Goal: Task Accomplishment & Management: Manage account settings

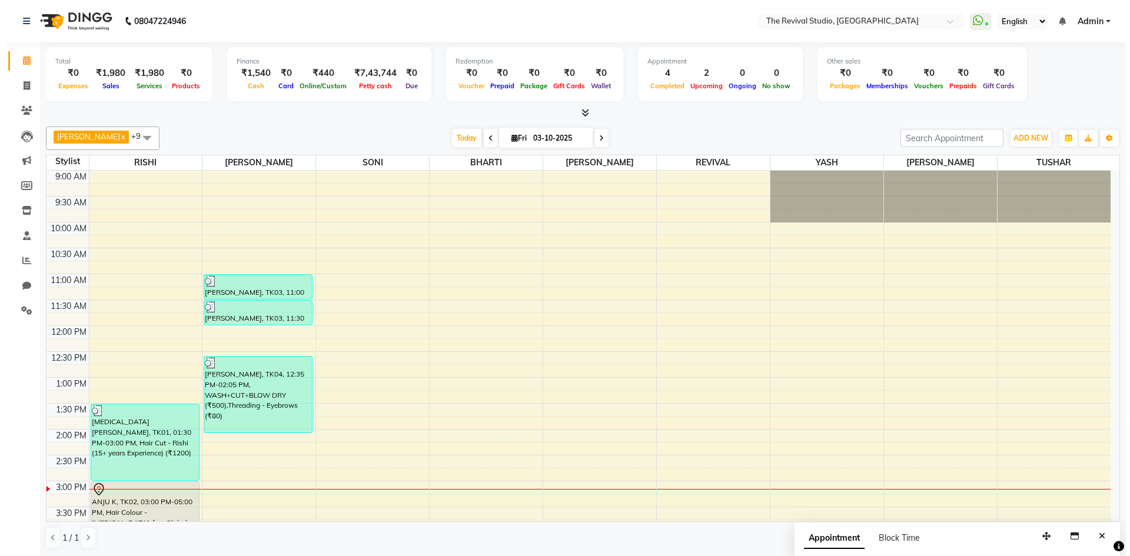
scroll to position [201, 0]
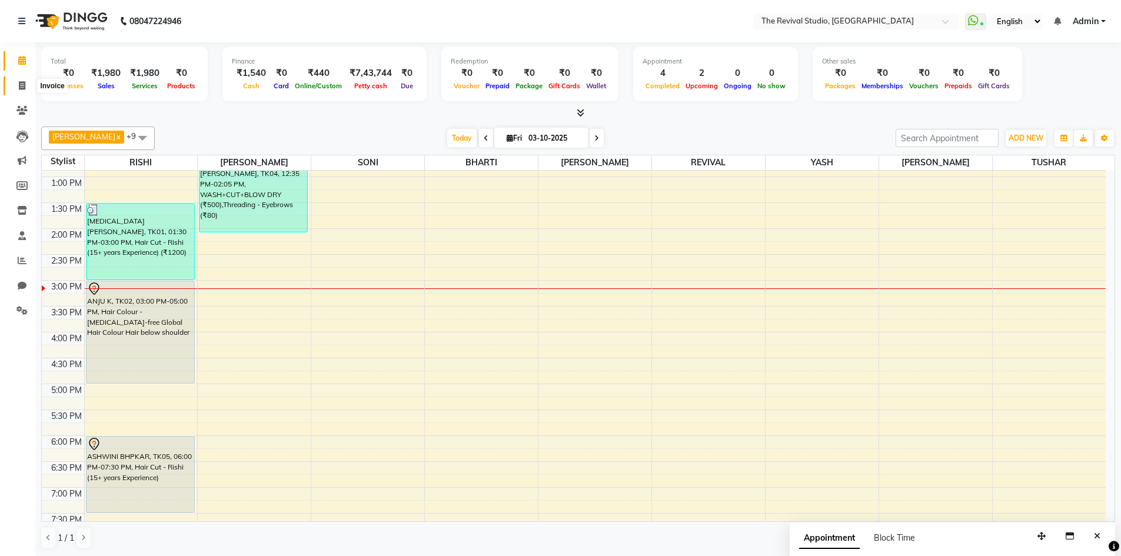
drag, startPoint x: 20, startPoint y: 82, endPoint x: 32, endPoint y: 93, distance: 16.3
click at [20, 82] on icon at bounding box center [22, 85] width 6 height 9
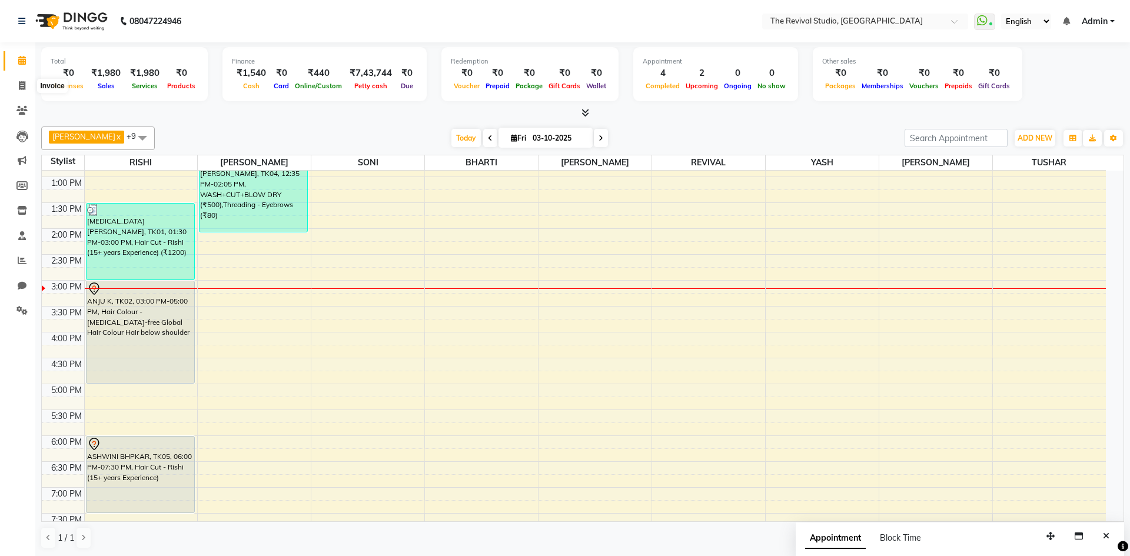
select select "7991"
select select "service"
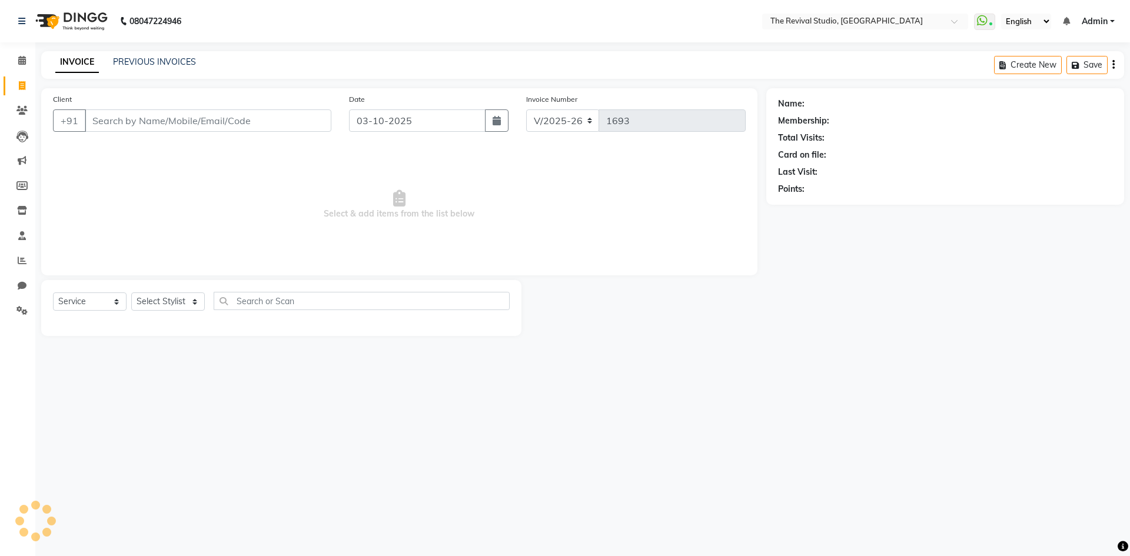
click at [157, 125] on input "Client" at bounding box center [208, 120] width 247 height 22
type input "VI"
click at [24, 106] on icon at bounding box center [21, 110] width 11 height 9
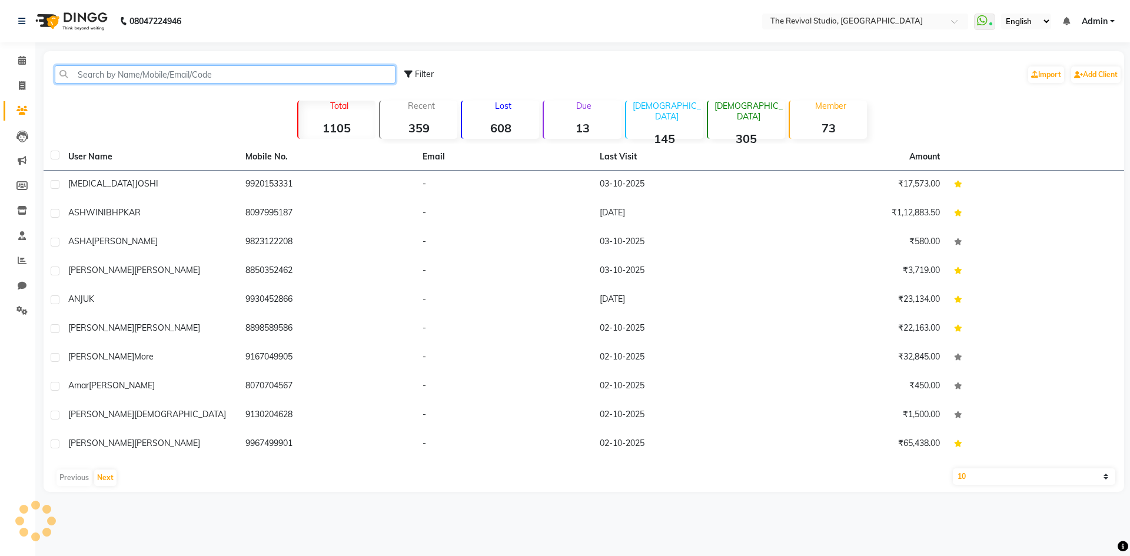
click at [171, 69] on input "text" at bounding box center [225, 74] width 341 height 18
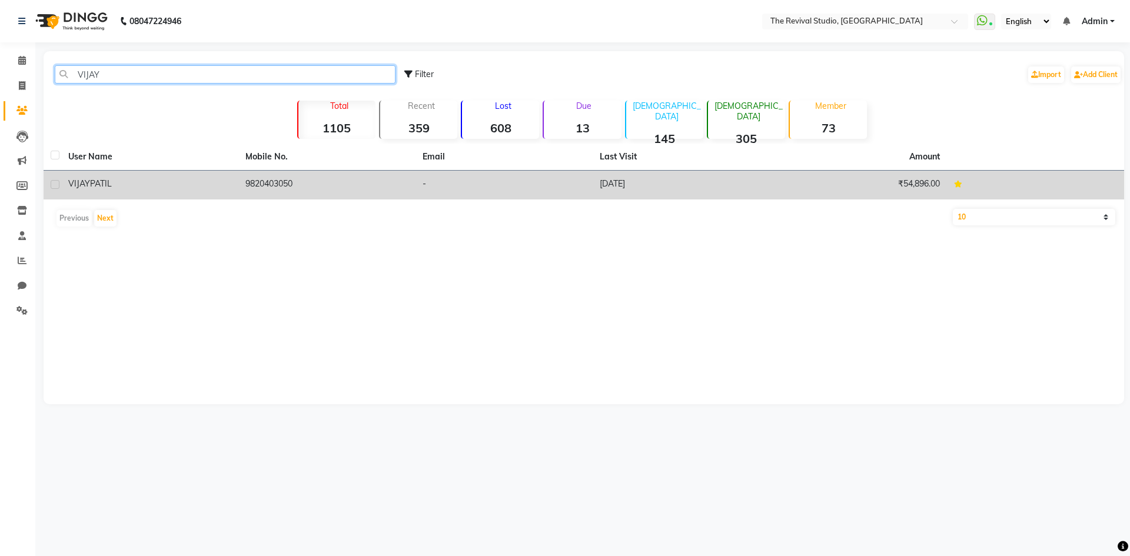
type input "VIJAY"
click at [338, 188] on td "9820403050" at bounding box center [326, 185] width 177 height 29
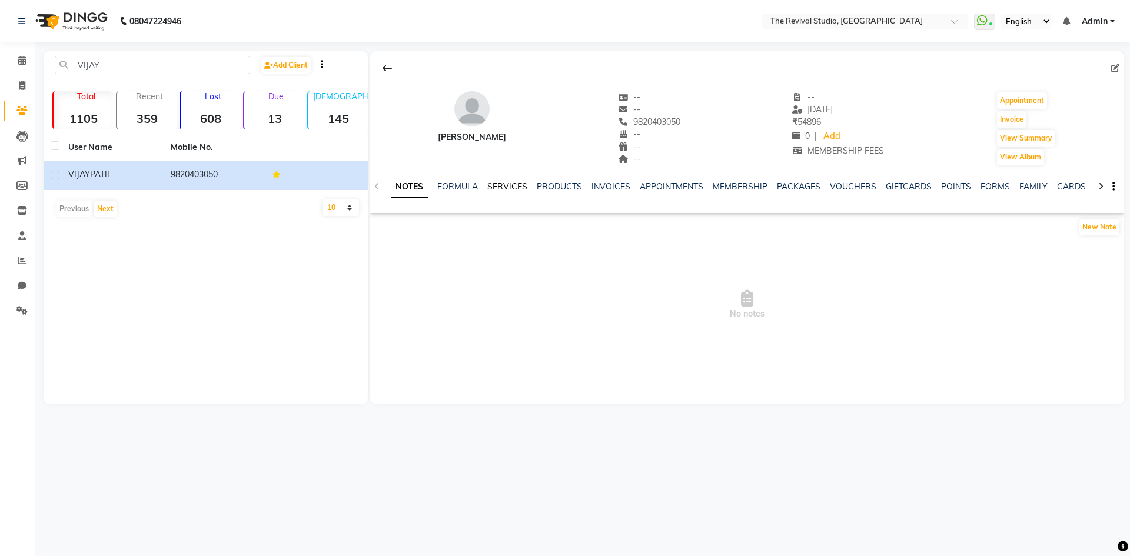
click at [516, 183] on link "SERVICES" at bounding box center [507, 186] width 40 height 11
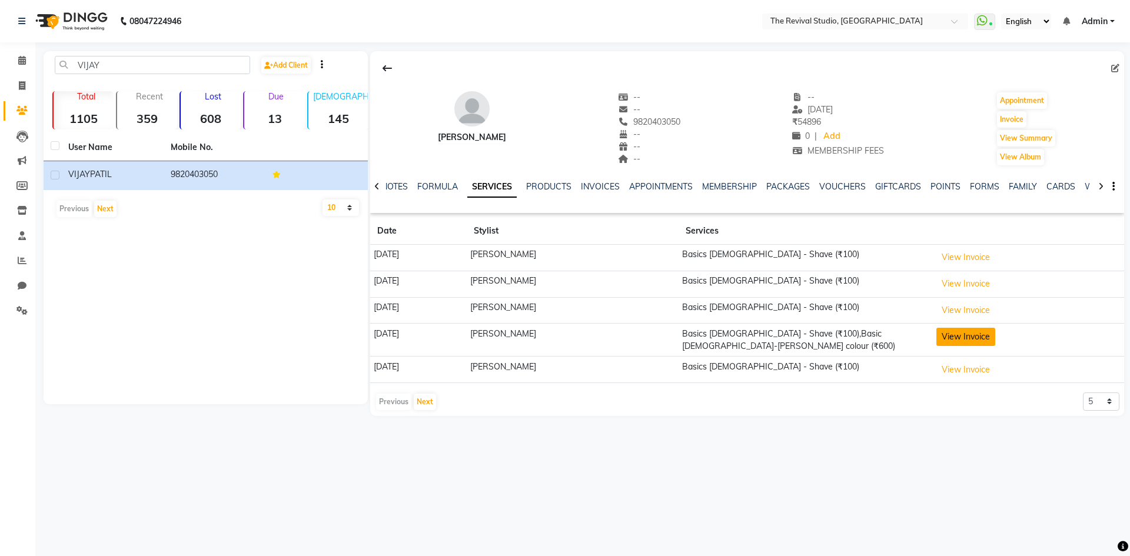
click at [954, 335] on button "View Invoice" at bounding box center [965, 337] width 59 height 18
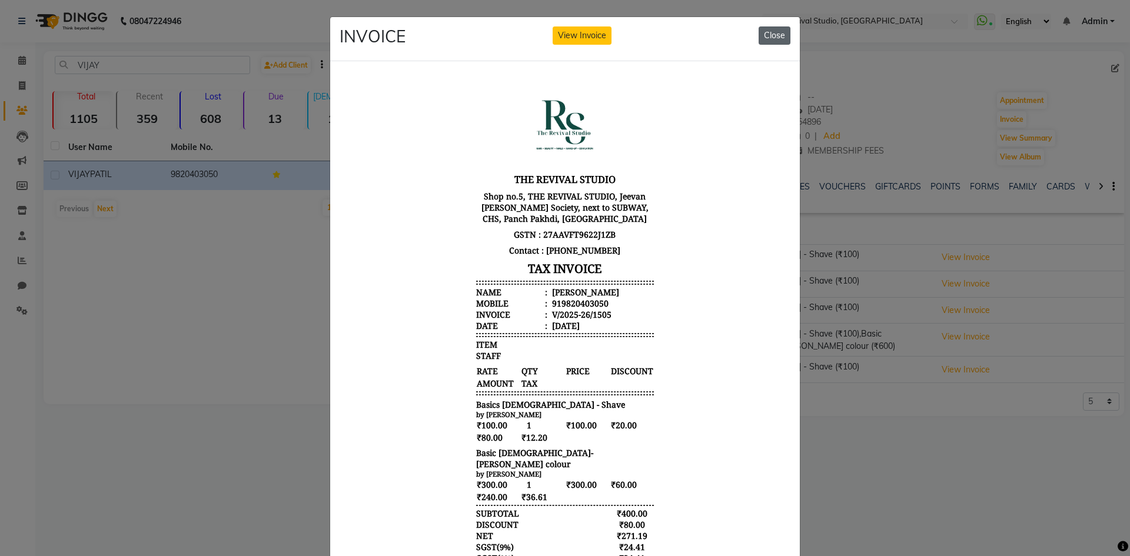
click at [774, 40] on button "Close" at bounding box center [774, 35] width 32 height 18
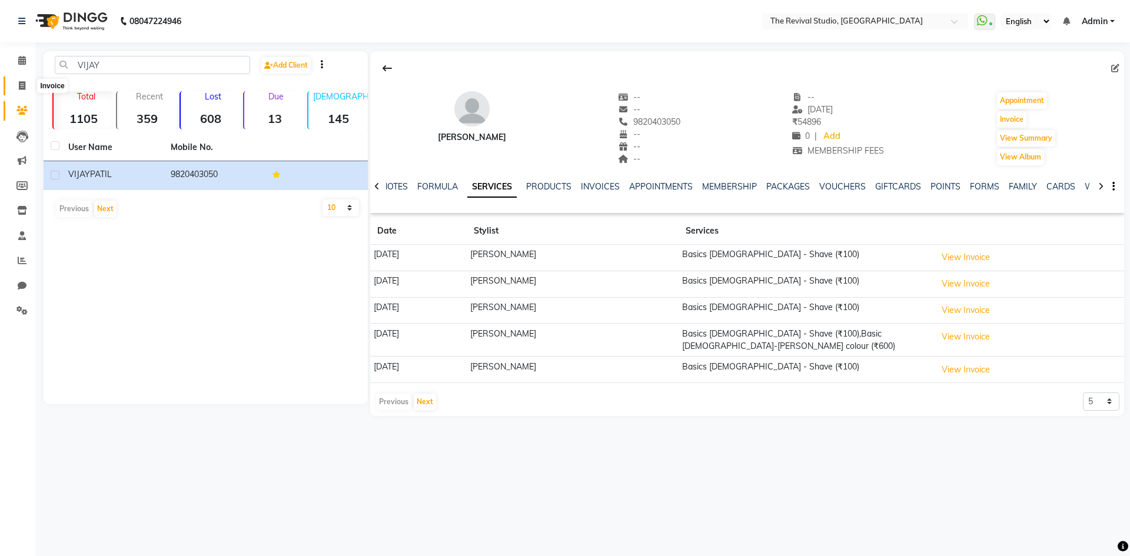
click at [17, 81] on span at bounding box center [22, 86] width 21 height 14
select select "7991"
select select "service"
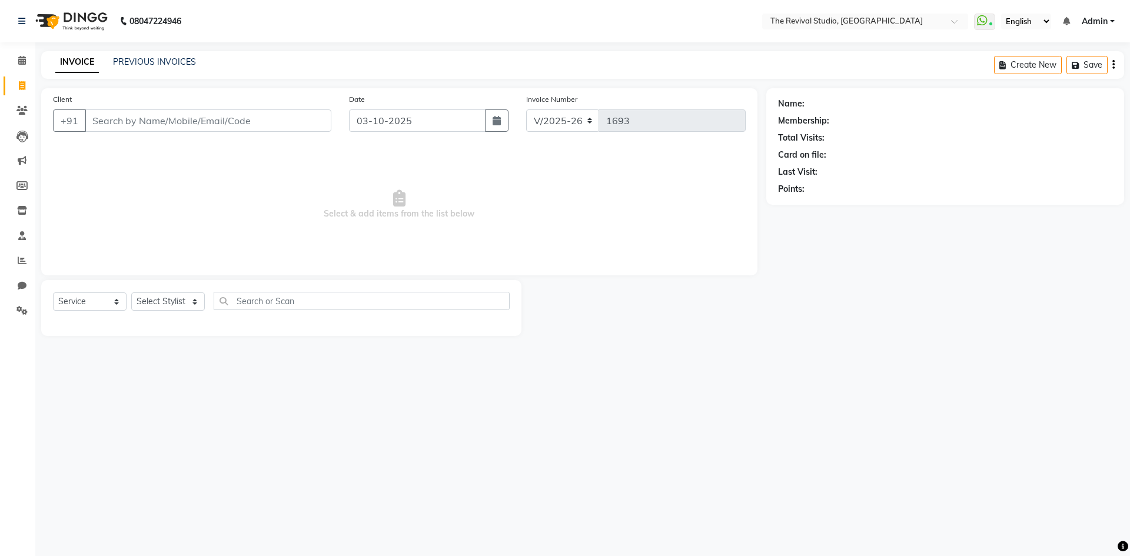
click at [85, 122] on input "Client" at bounding box center [208, 120] width 247 height 22
click at [213, 121] on input "Client" at bounding box center [208, 120] width 247 height 22
type input "I"
type input "V"
type input "v"
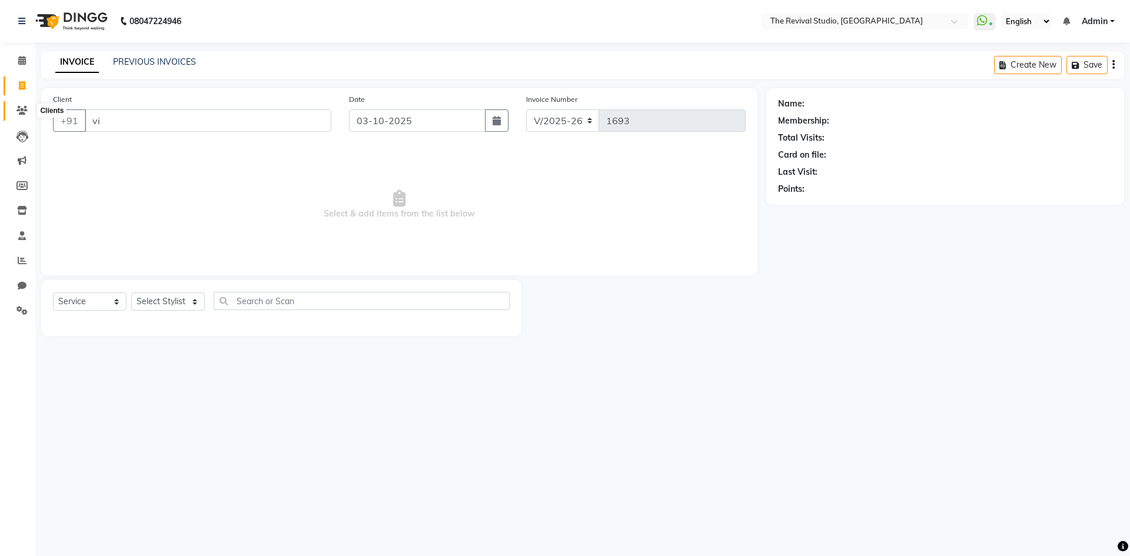
type input "vi"
click at [23, 111] on icon at bounding box center [21, 110] width 11 height 9
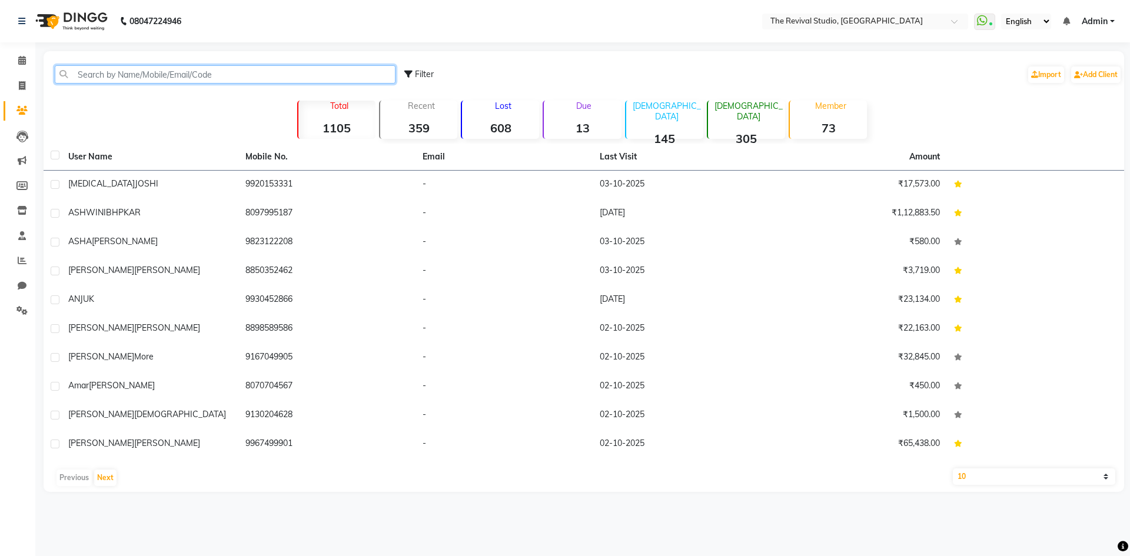
click at [172, 67] on input "text" at bounding box center [225, 74] width 341 height 18
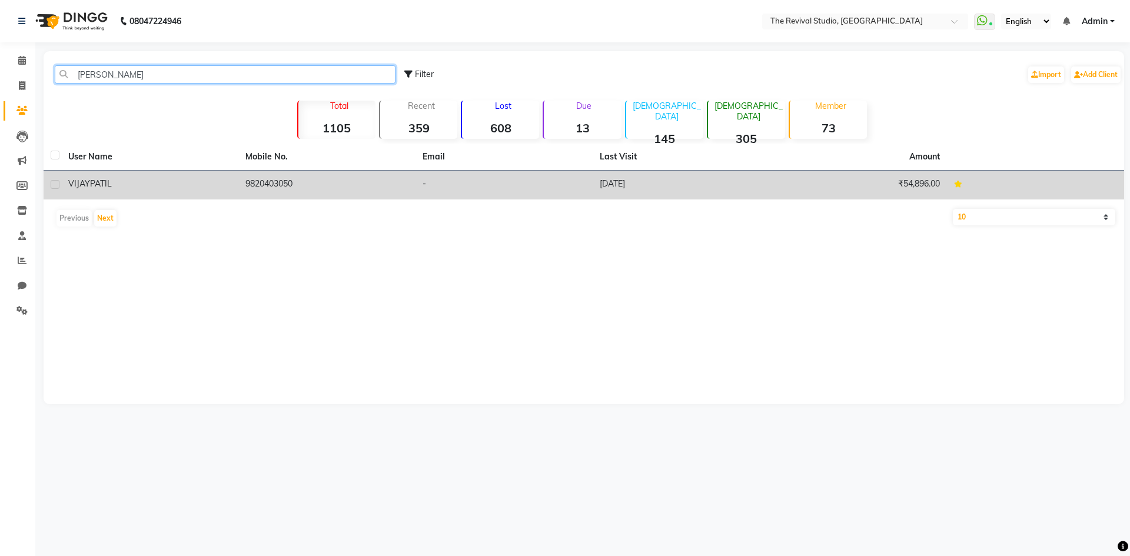
type input "[PERSON_NAME]"
click at [194, 171] on td "[PERSON_NAME]" at bounding box center [149, 185] width 177 height 29
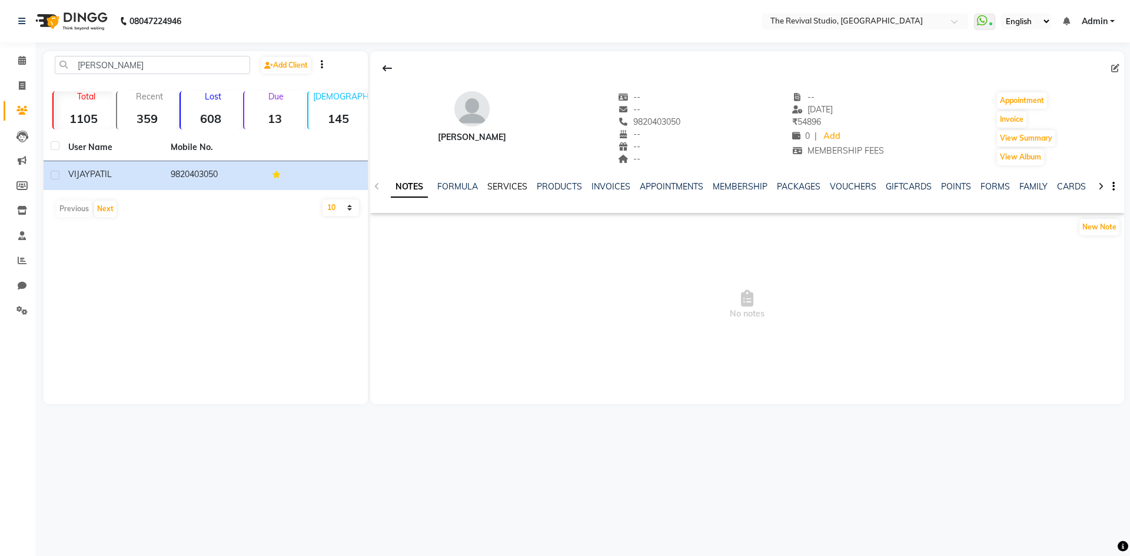
click at [515, 188] on link "SERVICES" at bounding box center [507, 186] width 40 height 11
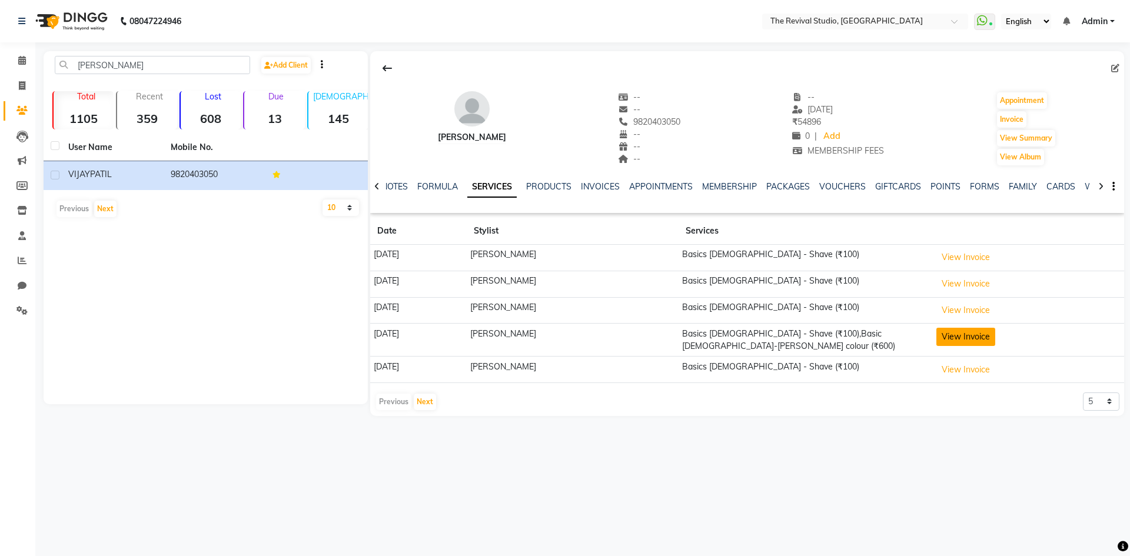
click at [963, 344] on button "View Invoice" at bounding box center [965, 337] width 59 height 18
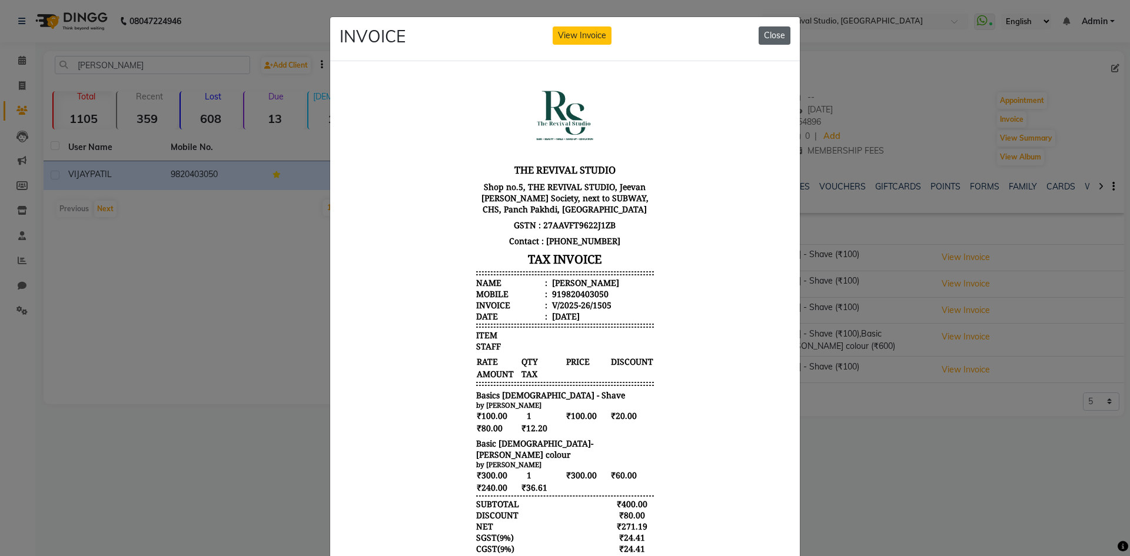
click at [768, 33] on button "Close" at bounding box center [774, 35] width 32 height 18
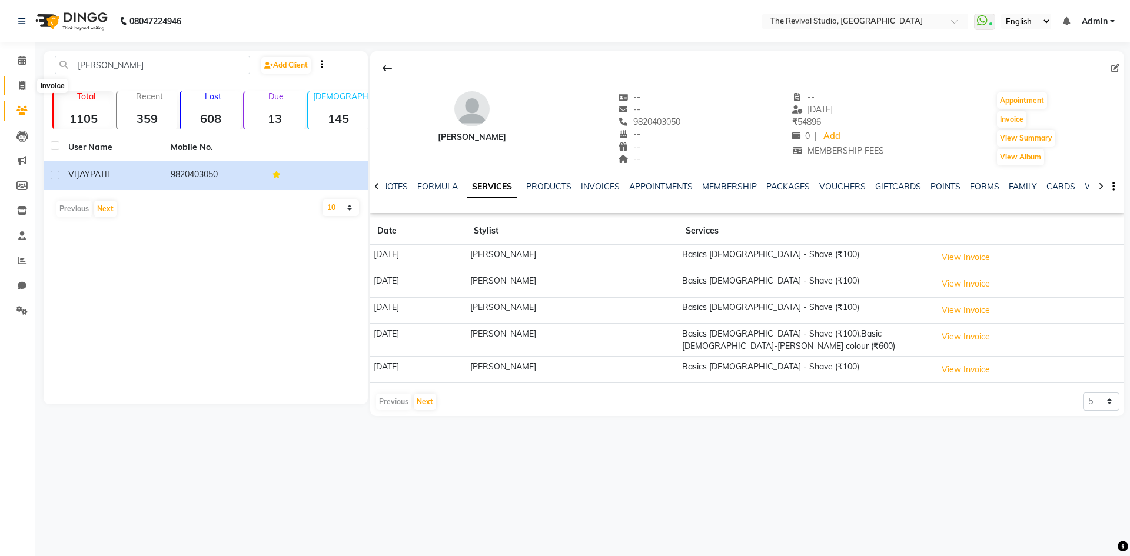
click at [23, 85] on icon at bounding box center [22, 85] width 6 height 9
select select "7991"
select select "service"
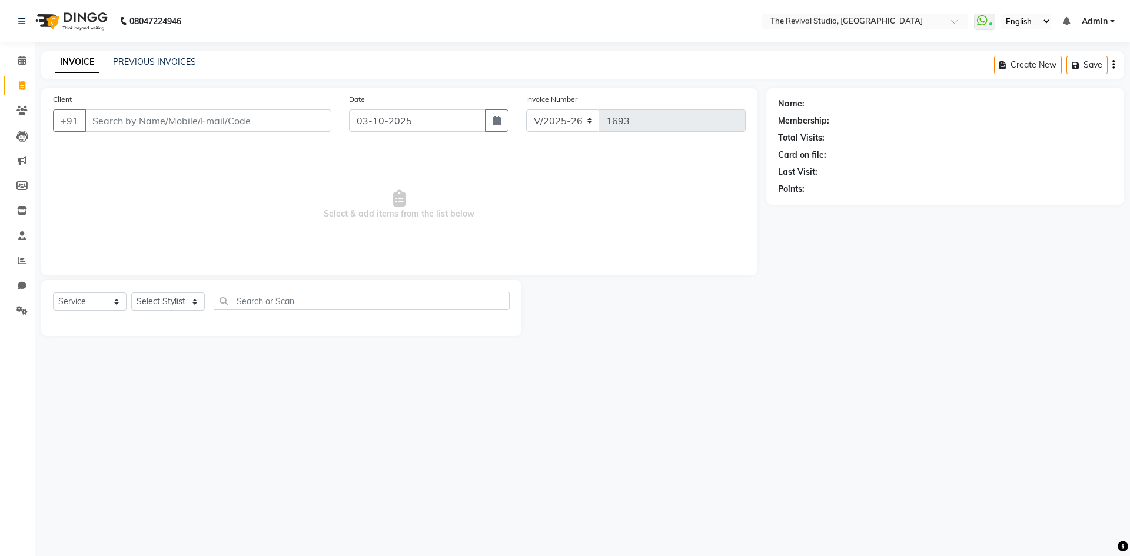
click at [155, 121] on input "Client" at bounding box center [208, 120] width 247 height 22
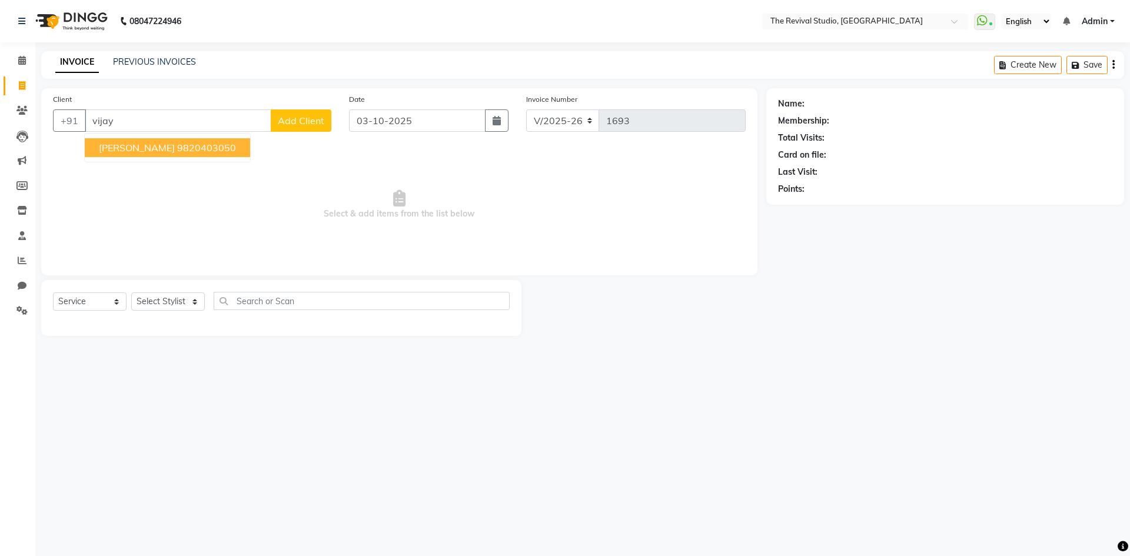
click at [146, 149] on span "[PERSON_NAME]" at bounding box center [137, 148] width 76 height 12
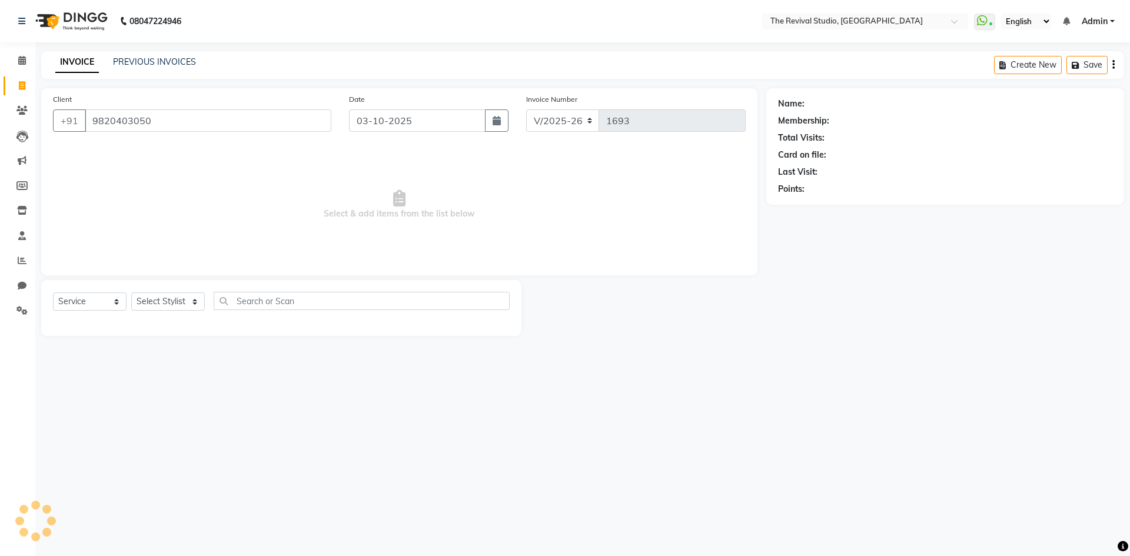
type input "9820403050"
click at [161, 308] on select "Select Stylist BHARTI [PERSON_NAME] Dingg GAYATRI [PERSON_NAME] [PERSON_NAME] R…" at bounding box center [168, 301] width 74 height 18
select select "1: Object"
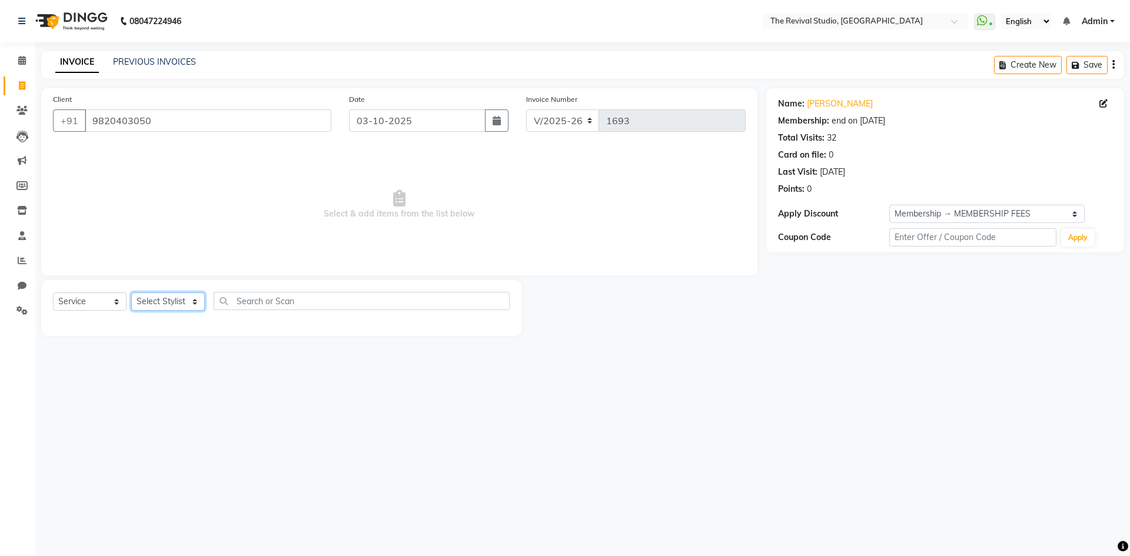
select select "76730"
click at [131, 292] on select "Select Stylist BHARTI [PERSON_NAME] Dingg GAYATRI [PERSON_NAME] [PERSON_NAME] R…" at bounding box center [168, 301] width 74 height 18
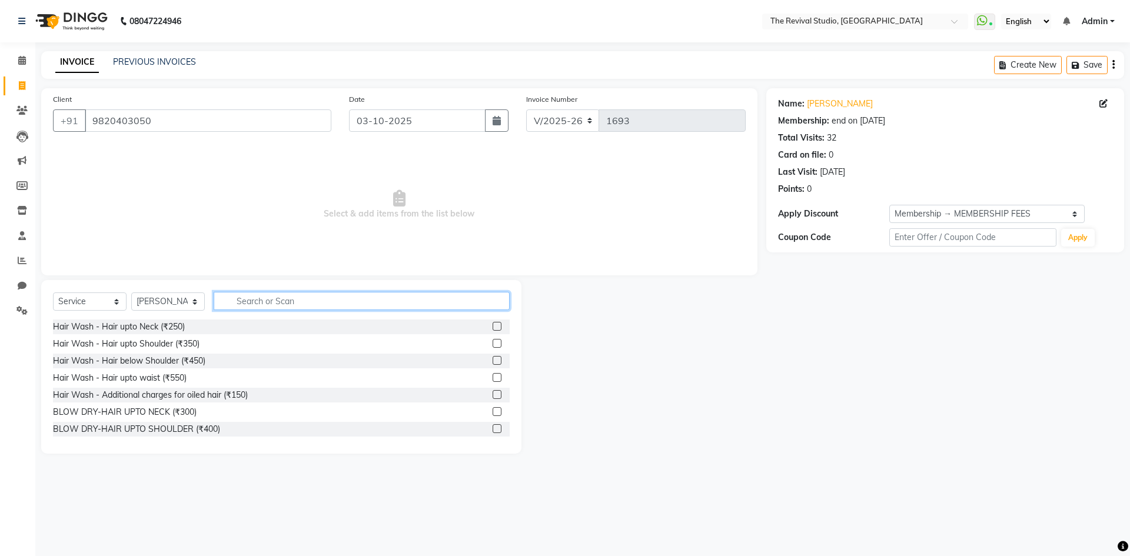
click at [261, 302] on input "text" at bounding box center [362, 301] width 296 height 18
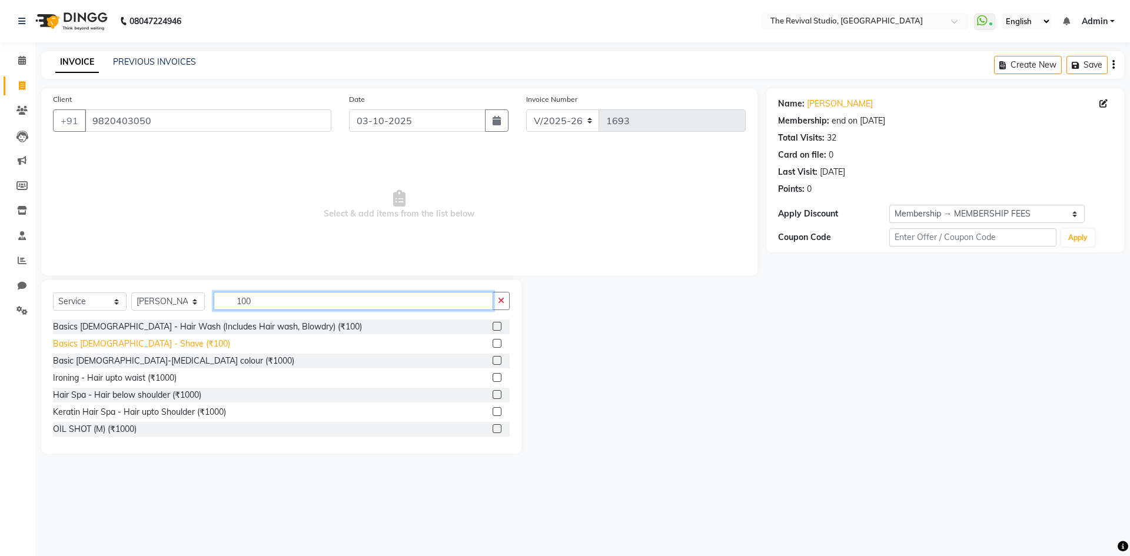
type input "100"
click at [138, 340] on div "Basics [DEMOGRAPHIC_DATA] - Shave (₹100)" at bounding box center [141, 344] width 177 height 12
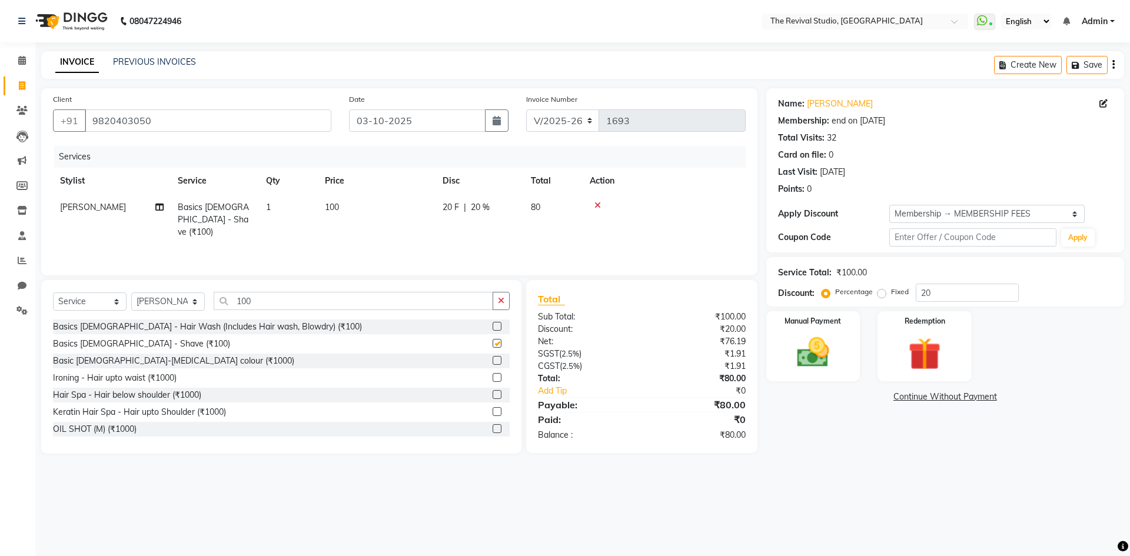
checkbox input "false"
click at [262, 308] on input "100" at bounding box center [353, 301] width 279 height 18
type input "1"
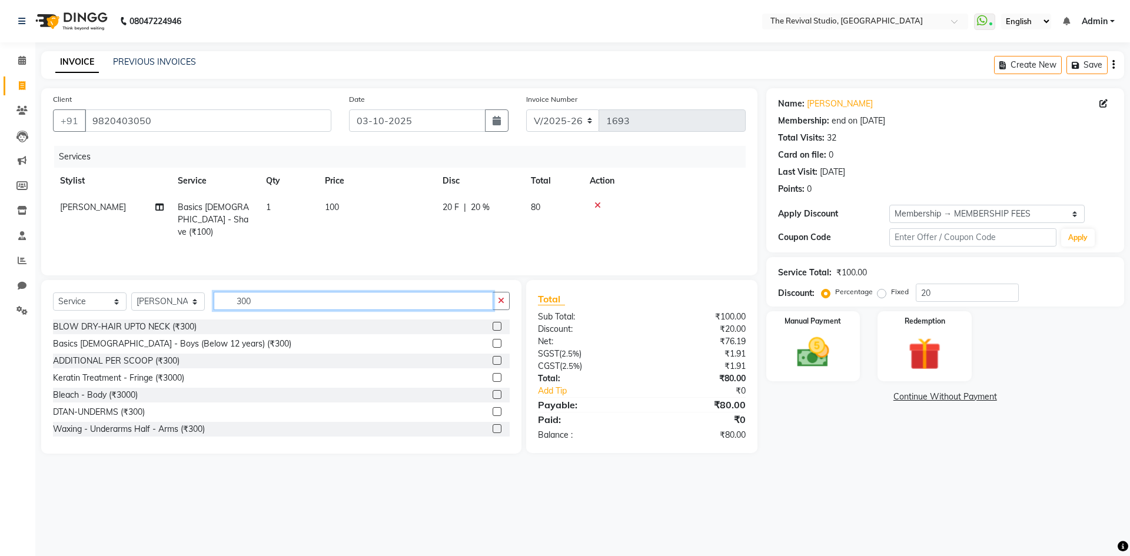
click at [258, 299] on input "300" at bounding box center [353, 301] width 279 height 18
type input "3"
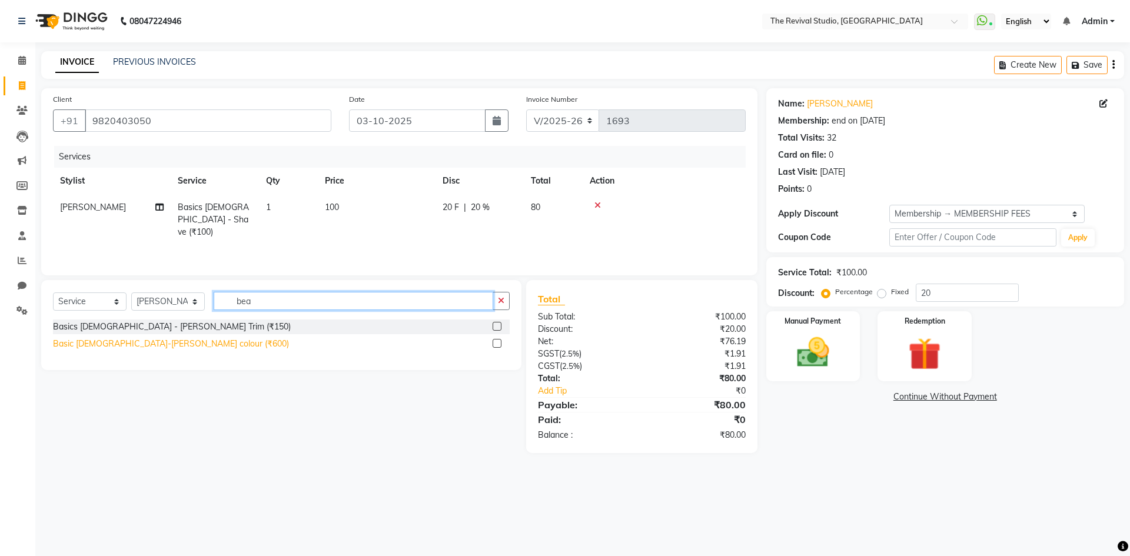
type input "bea"
click at [163, 345] on div "Basic [DEMOGRAPHIC_DATA]-[PERSON_NAME] colour (₹600)" at bounding box center [171, 344] width 236 height 12
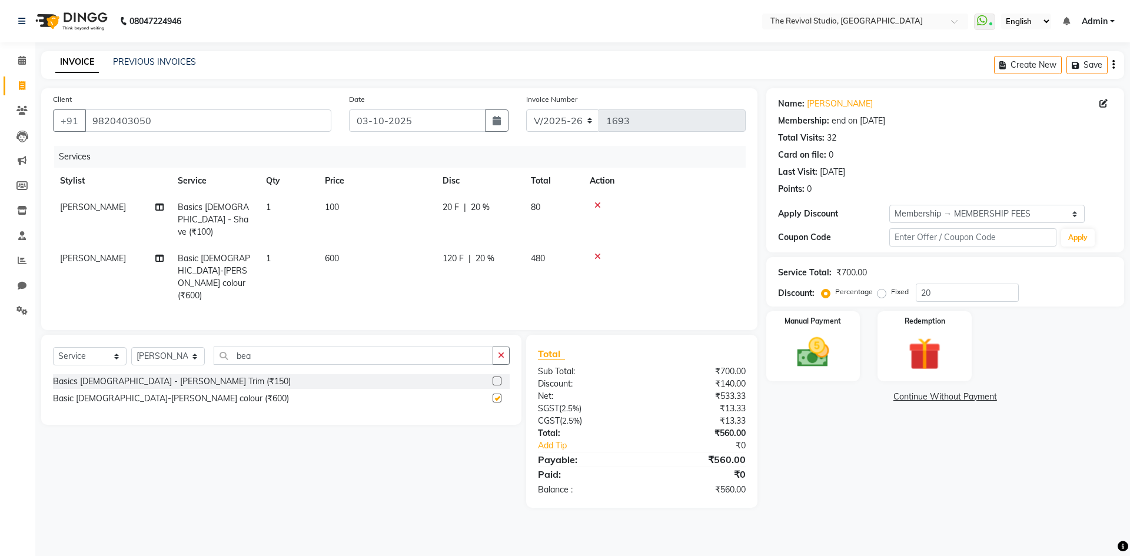
checkbox input "false"
click at [343, 245] on td "600" at bounding box center [377, 277] width 118 height 64
select select "76730"
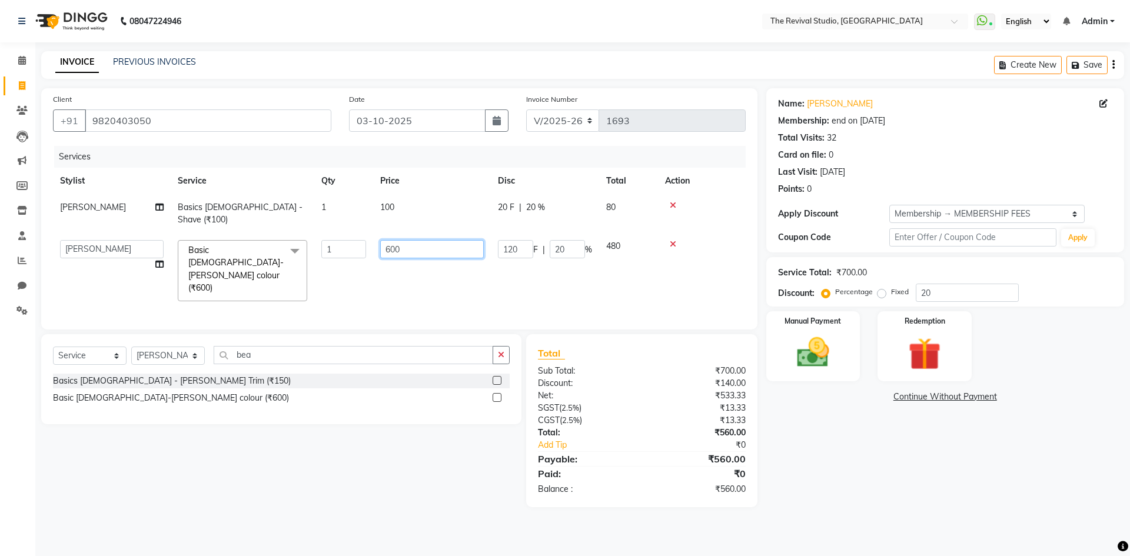
click at [426, 240] on input "600" at bounding box center [432, 249] width 104 height 18
type input "6"
type input "30"
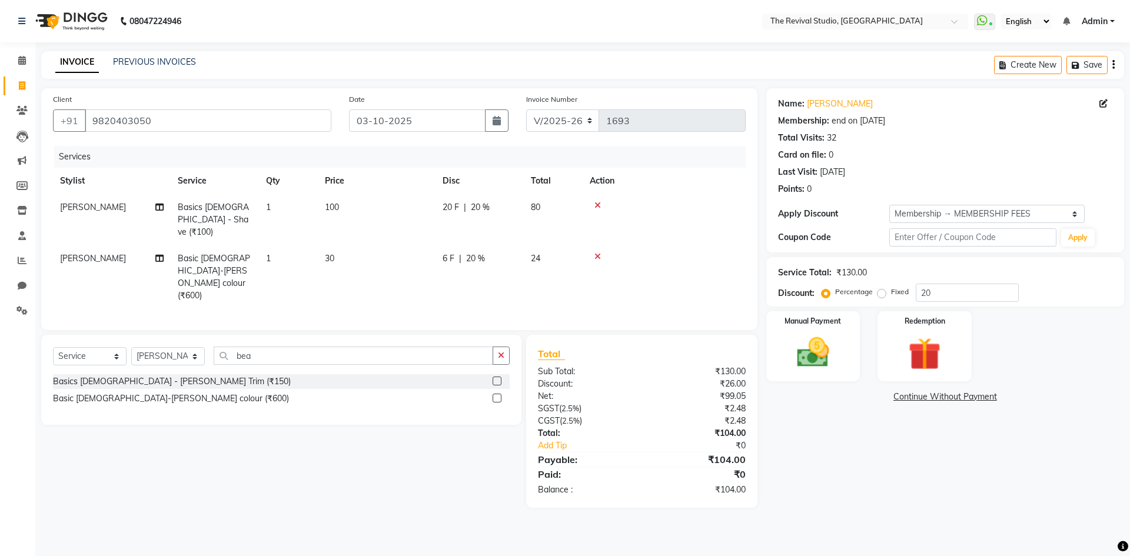
click at [430, 245] on td "30" at bounding box center [377, 277] width 118 height 64
select select "76730"
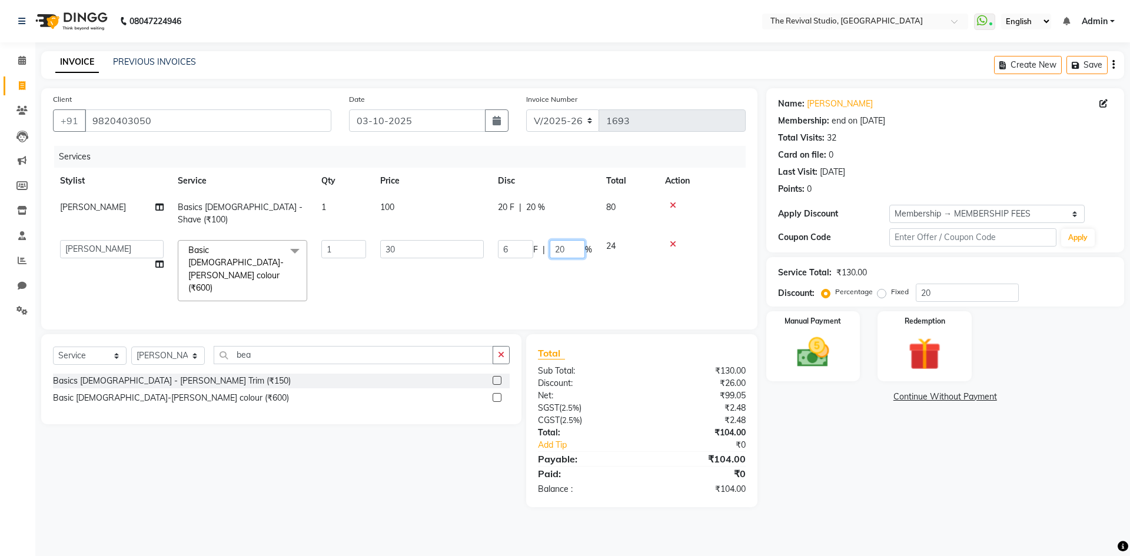
click at [571, 240] on input "20" at bounding box center [567, 249] width 35 height 18
type input "2"
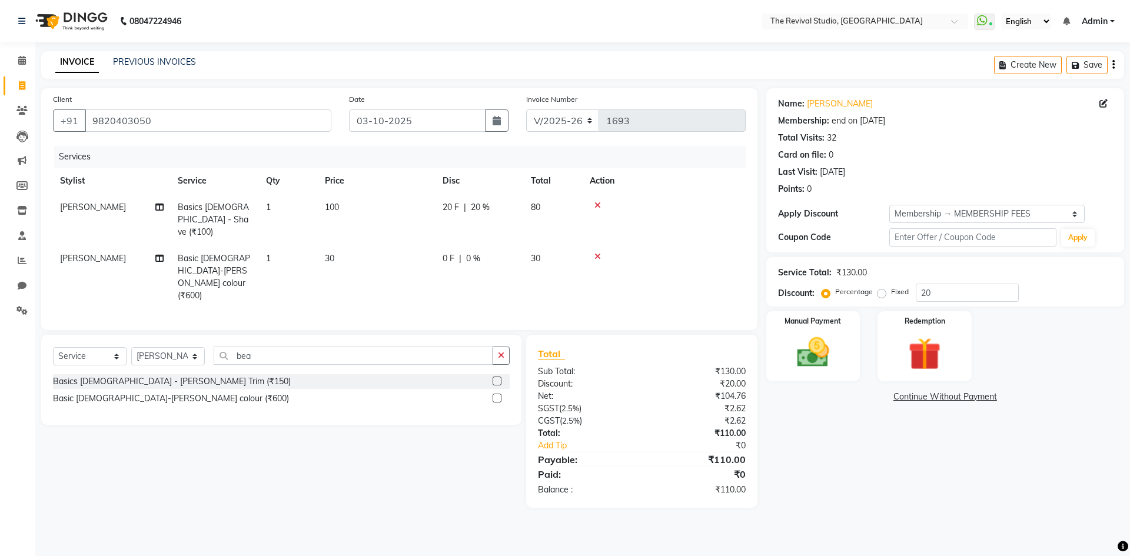
click at [436, 245] on td "0 F | 0 %" at bounding box center [479, 277] width 88 height 64
select select "76730"
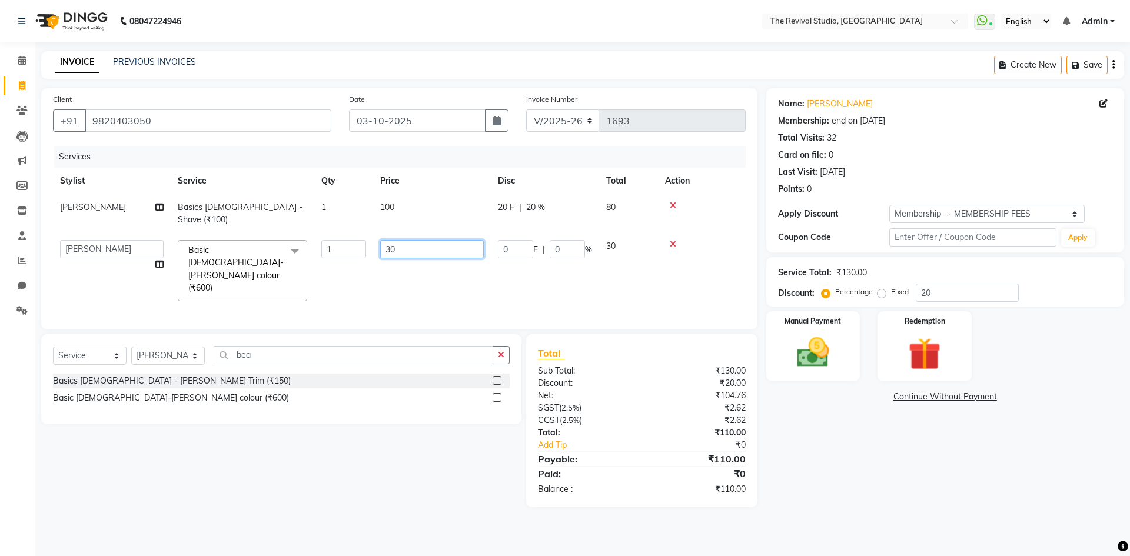
click at [446, 241] on input "30" at bounding box center [432, 249] width 104 height 18
type input "300"
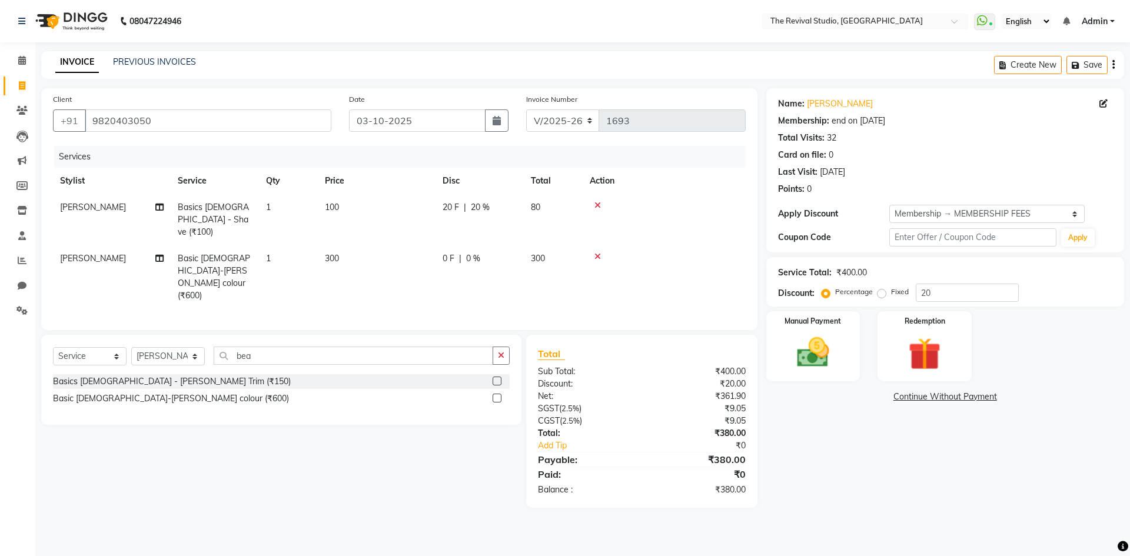
click at [963, 283] on div "Service Total: ₹400.00 Discount: Percentage Fixed 20" at bounding box center [945, 282] width 334 height 40
click at [943, 303] on div "Service Total: ₹400.00 Discount: Percentage Fixed 20" at bounding box center [945, 281] width 358 height 49
click at [946, 299] on input "20" at bounding box center [967, 293] width 103 height 18
type input "2"
click at [19, 107] on icon at bounding box center [21, 110] width 11 height 9
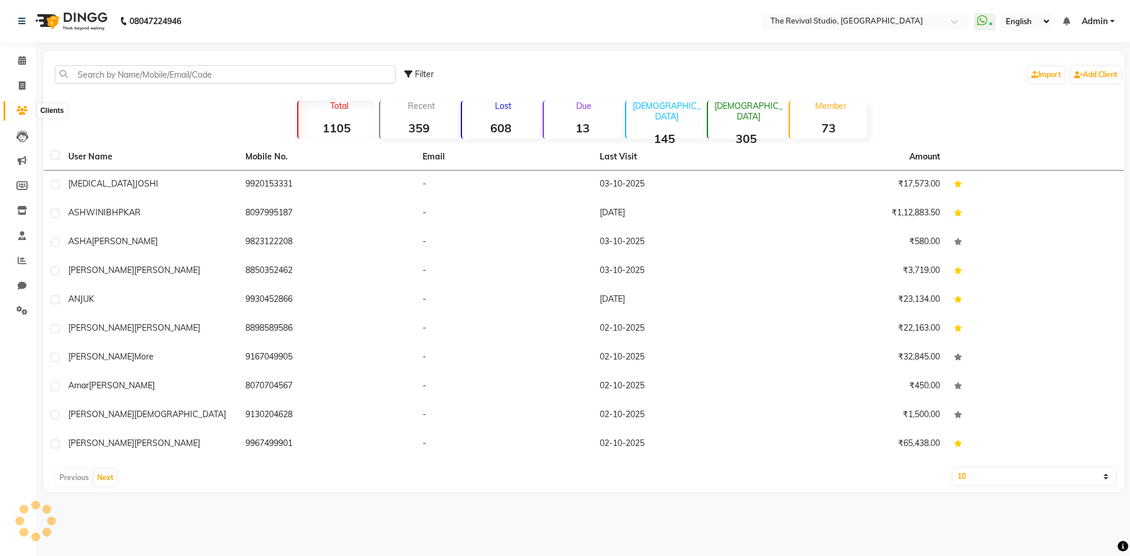
click at [20, 111] on icon at bounding box center [21, 110] width 11 height 9
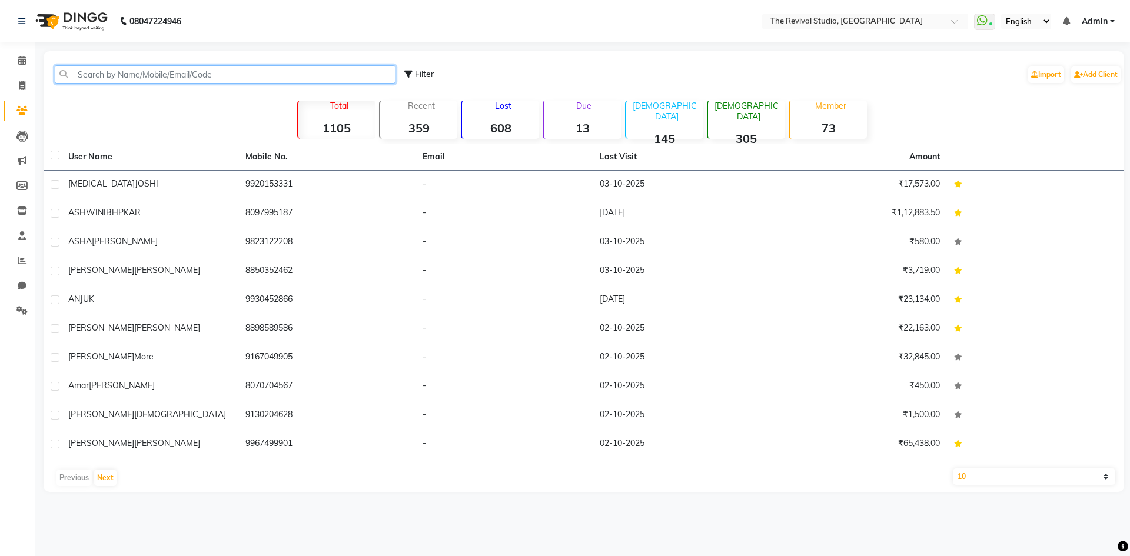
click at [300, 65] on input "text" at bounding box center [225, 74] width 341 height 18
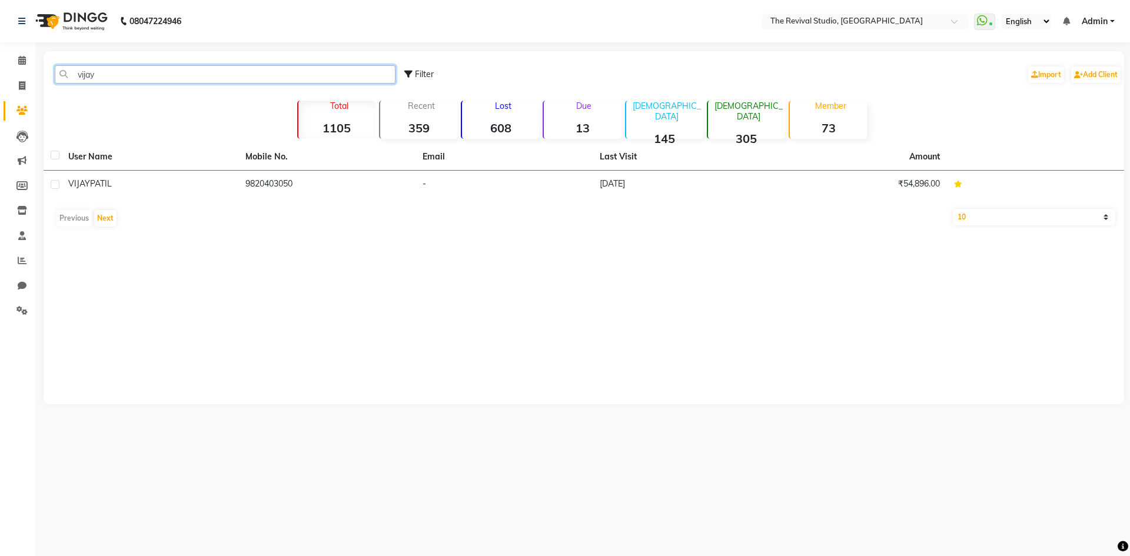
type input "vijay"
click at [266, 184] on td "9820403050" at bounding box center [326, 185] width 177 height 29
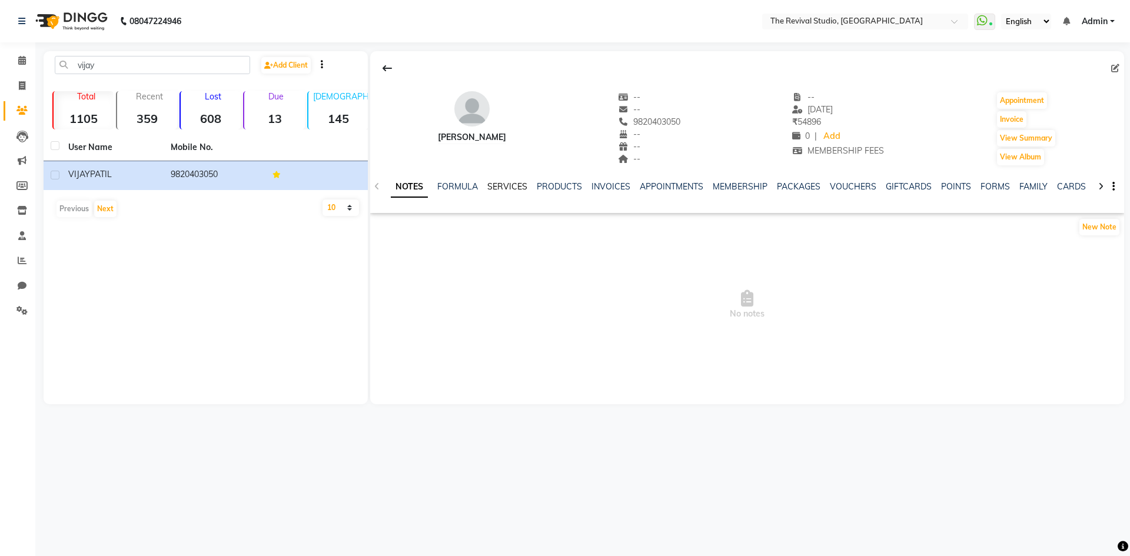
click at [516, 186] on link "SERVICES" at bounding box center [507, 186] width 40 height 11
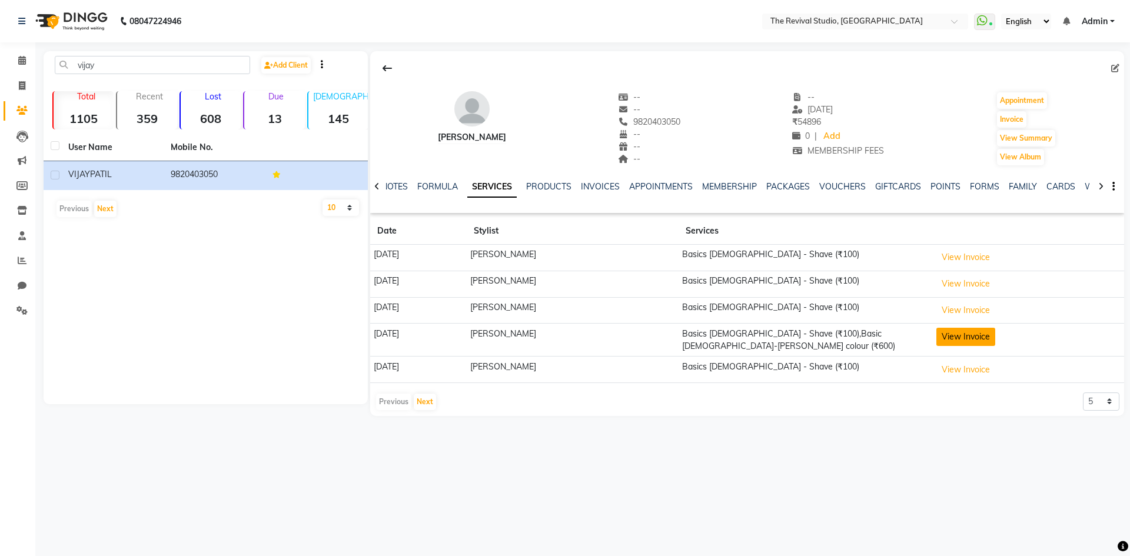
click at [947, 341] on button "View Invoice" at bounding box center [965, 337] width 59 height 18
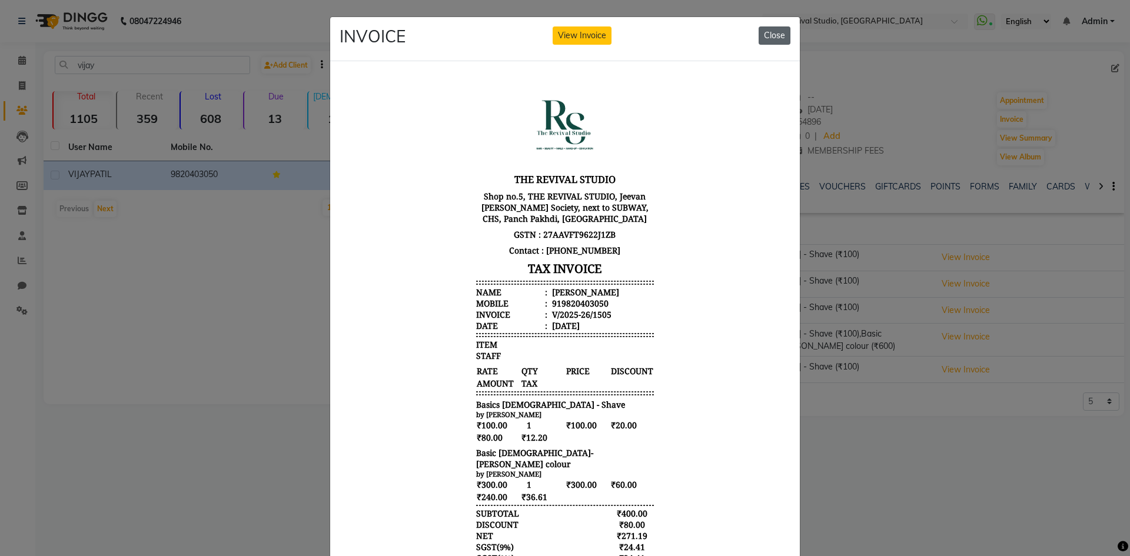
click at [772, 31] on button "Close" at bounding box center [774, 35] width 32 height 18
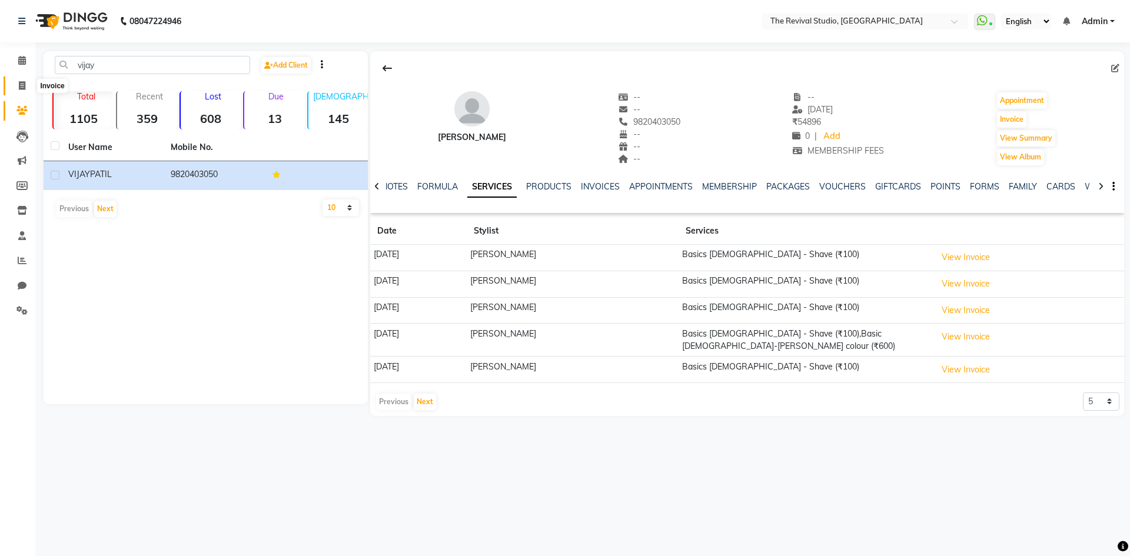
click at [28, 89] on span at bounding box center [22, 86] width 21 height 14
select select "service"
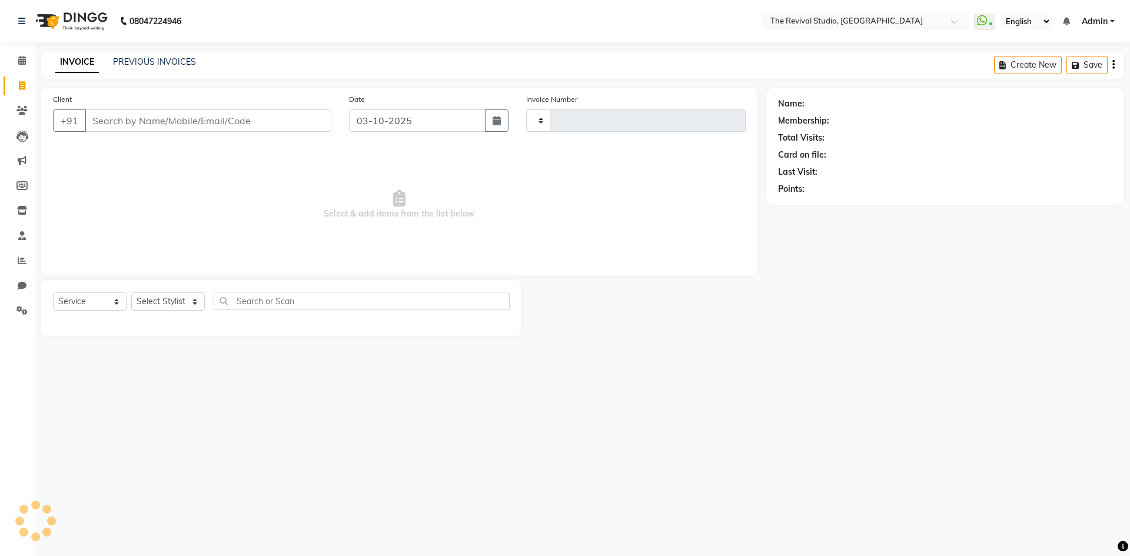
type input "1693"
select select "7991"
click at [209, 119] on input "Client" at bounding box center [208, 120] width 247 height 22
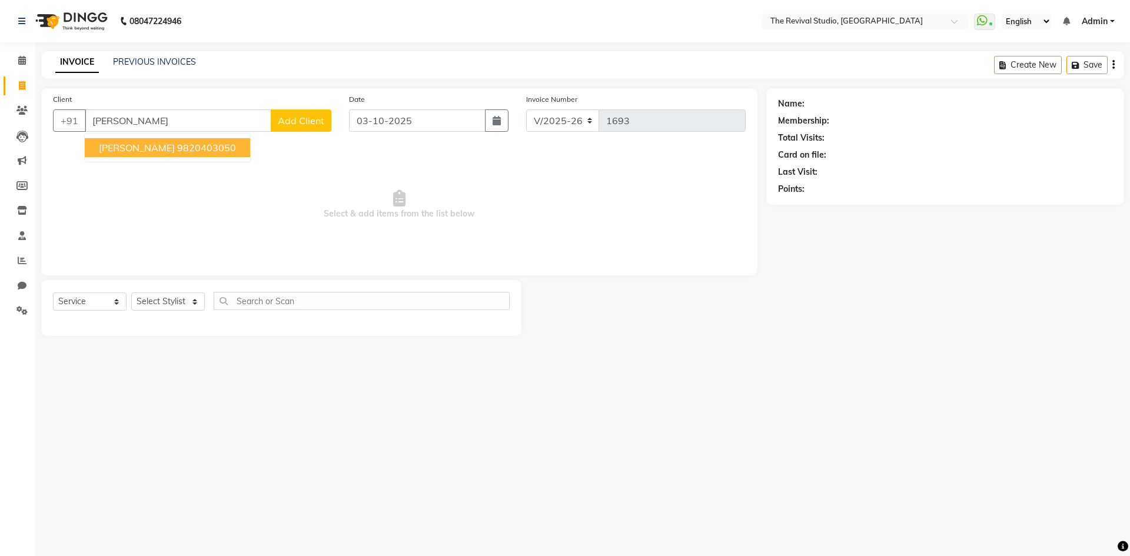
click at [183, 149] on ngb-highlight "9820403050" at bounding box center [206, 148] width 59 height 12
type input "9820403050"
select select "1: Object"
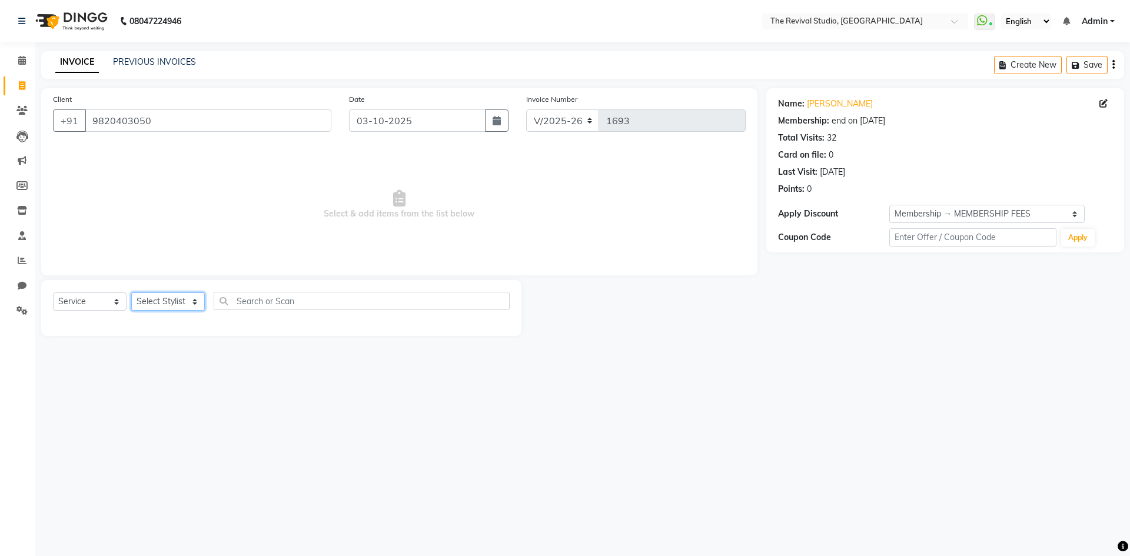
click at [169, 299] on select "Select Stylist BHARTI [PERSON_NAME] Dingg GAYATRI [PERSON_NAME] [PERSON_NAME] R…" at bounding box center [168, 301] width 74 height 18
select select "76730"
click at [131, 292] on select "Select Stylist BHARTI [PERSON_NAME] Dingg GAYATRI [PERSON_NAME] [PERSON_NAME] R…" at bounding box center [168, 301] width 74 height 18
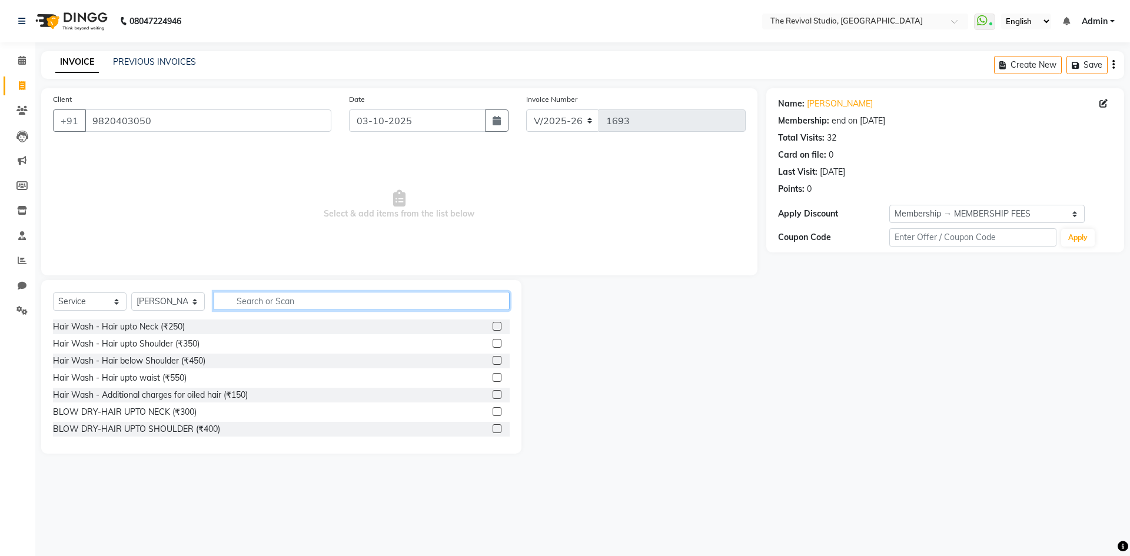
click at [268, 301] on input "text" at bounding box center [362, 301] width 296 height 18
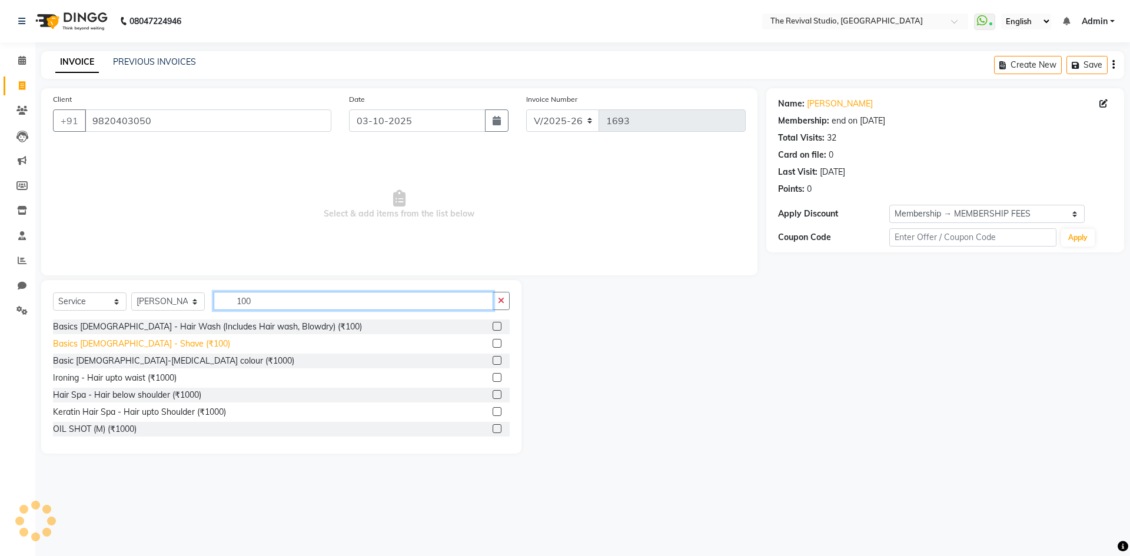
type input "100"
click at [130, 347] on div "Basics [DEMOGRAPHIC_DATA] - Shave (₹100)" at bounding box center [141, 344] width 177 height 12
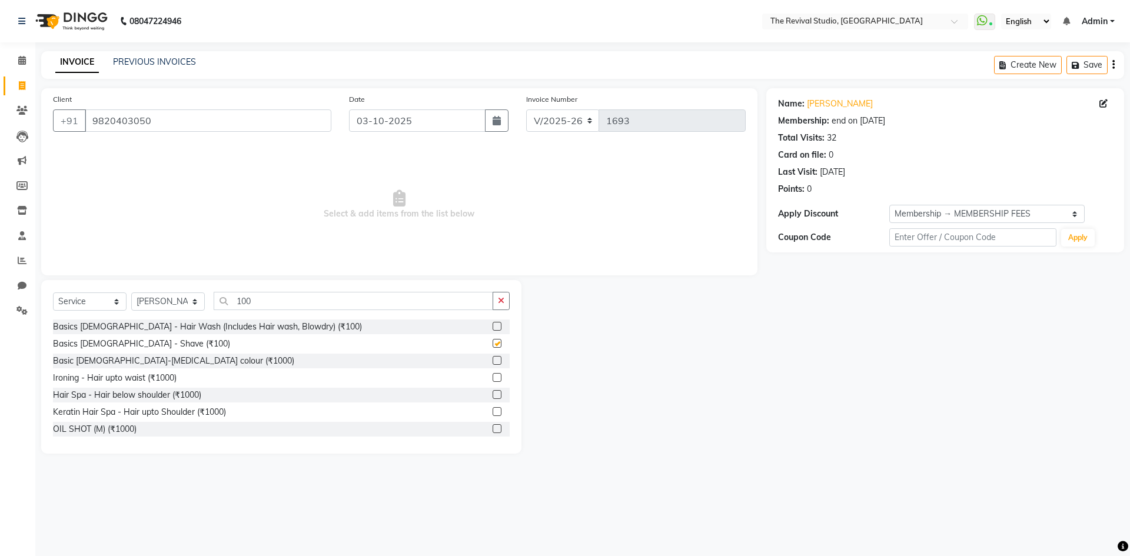
checkbox input "false"
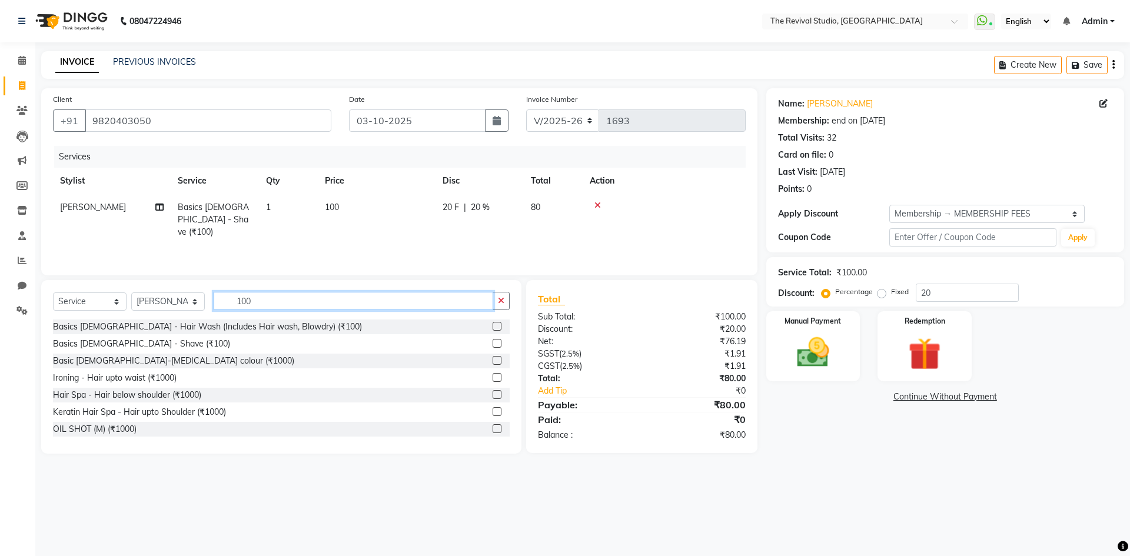
click at [262, 293] on input "100" at bounding box center [353, 301] width 279 height 18
type input "1"
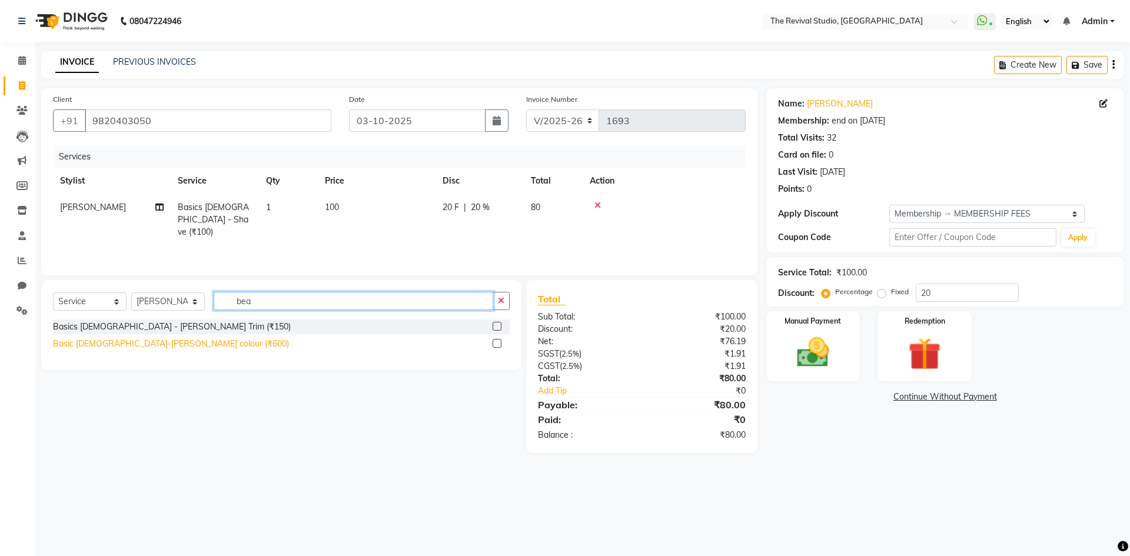
type input "bea"
click at [132, 347] on div "Basic [DEMOGRAPHIC_DATA]-[PERSON_NAME] colour (₹600)" at bounding box center [171, 344] width 236 height 12
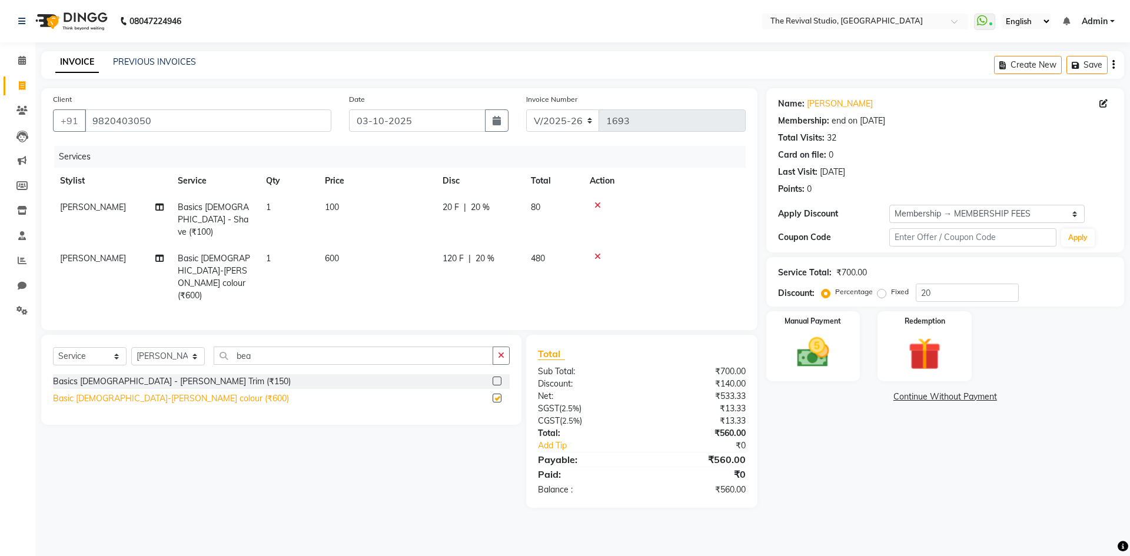
checkbox input "false"
click at [344, 245] on td "600" at bounding box center [377, 277] width 118 height 64
select select "76730"
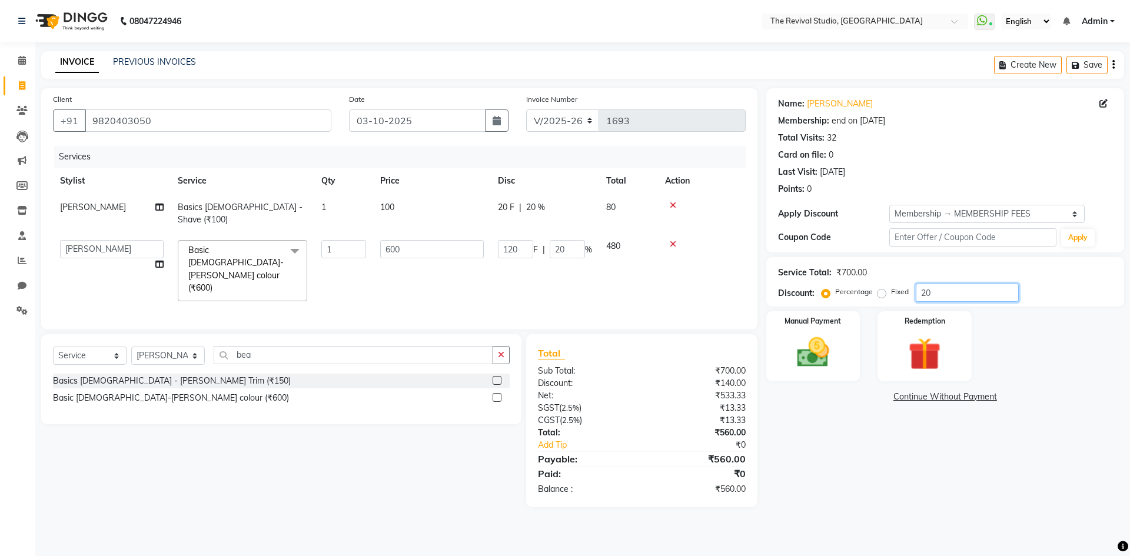
click at [939, 292] on input "20" at bounding box center [967, 293] width 103 height 18
type input "2"
type input "12"
type input "2"
type input "0"
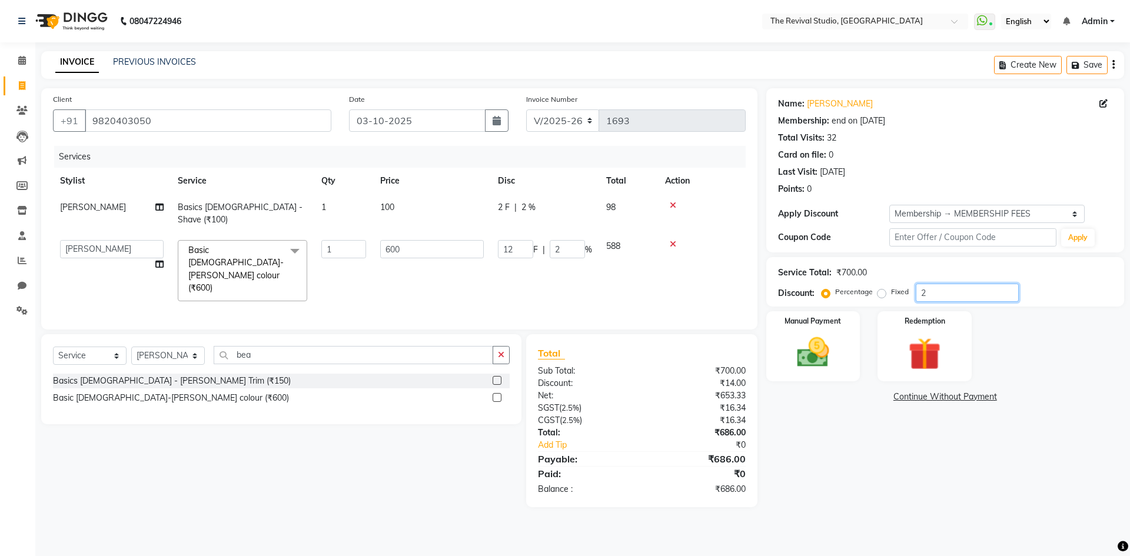
type input "0"
click at [403, 241] on input "600" at bounding box center [432, 249] width 104 height 18
type input "6"
type input "300"
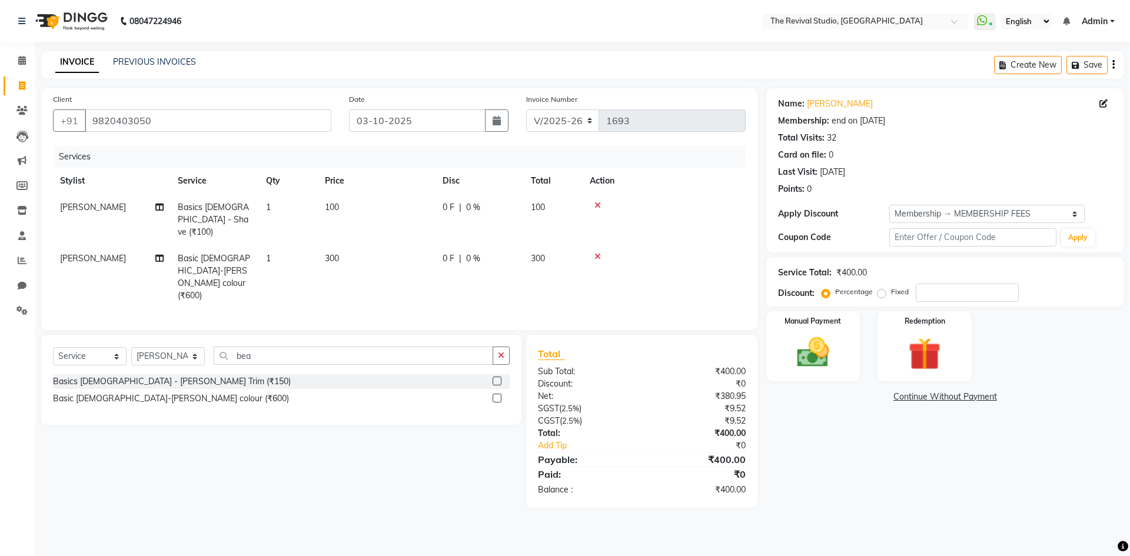
click at [413, 266] on td "300" at bounding box center [377, 277] width 118 height 64
select select "76730"
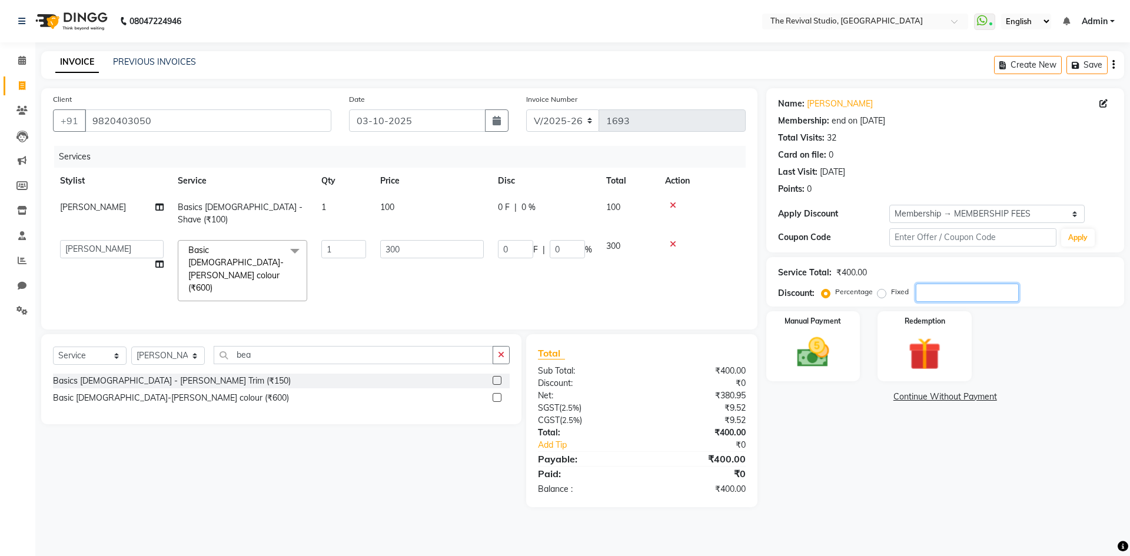
click at [953, 297] on input "number" at bounding box center [967, 293] width 103 height 18
type input "2"
type input "6"
type input "2"
type input "20"
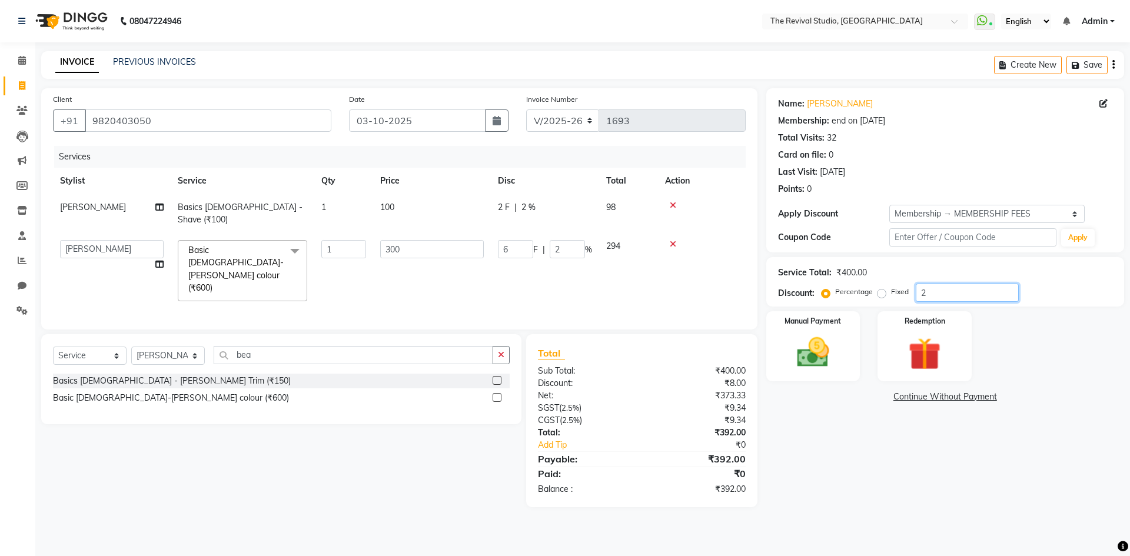
type input "60"
type input "20"
click at [838, 361] on img at bounding box center [812, 352] width 55 height 39
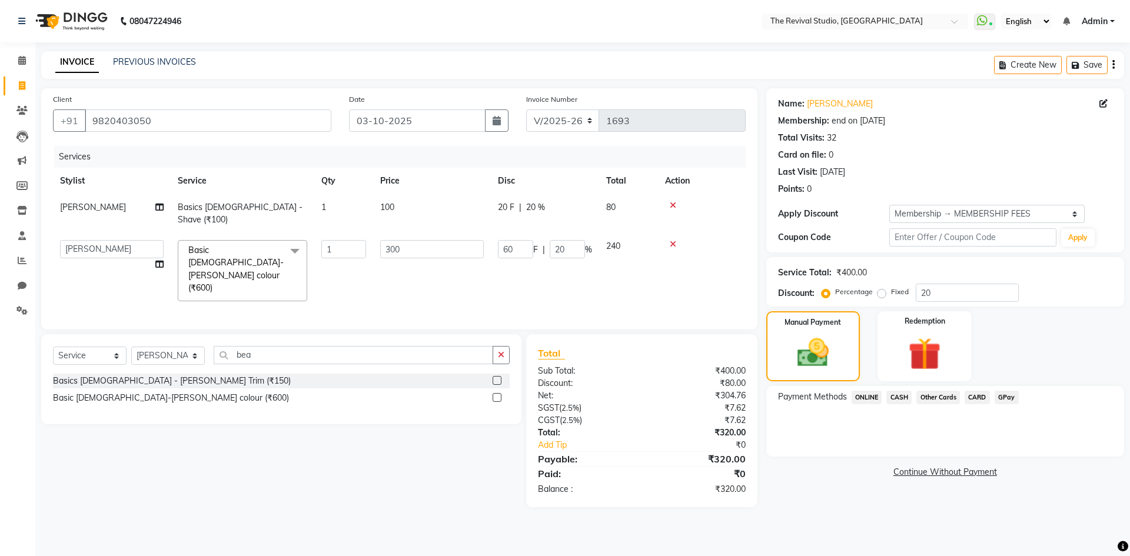
click at [1000, 398] on span "GPay" at bounding box center [1006, 398] width 24 height 14
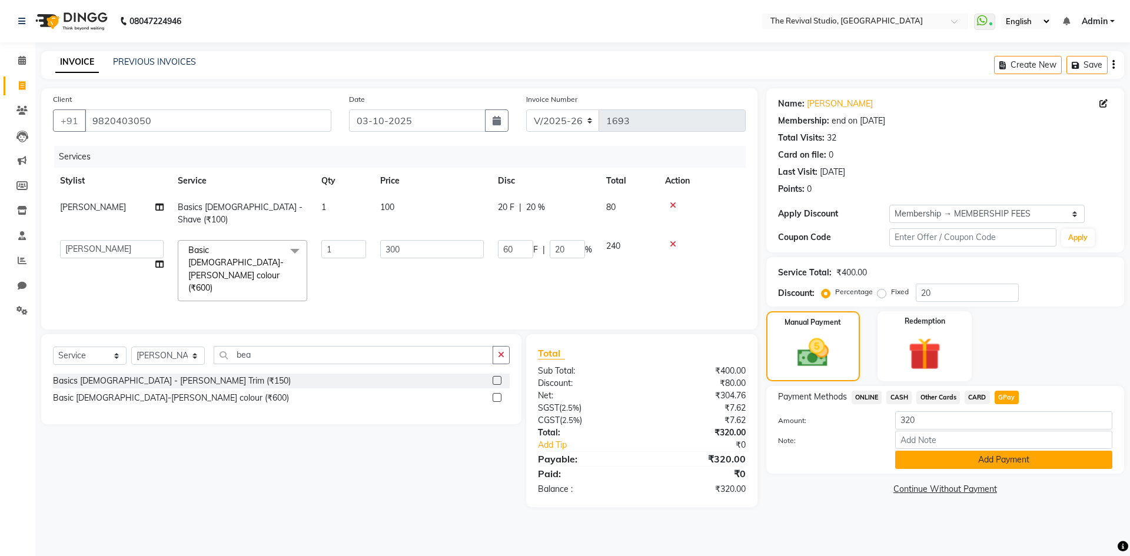
click at [994, 464] on button "Add Payment" at bounding box center [1003, 460] width 217 height 18
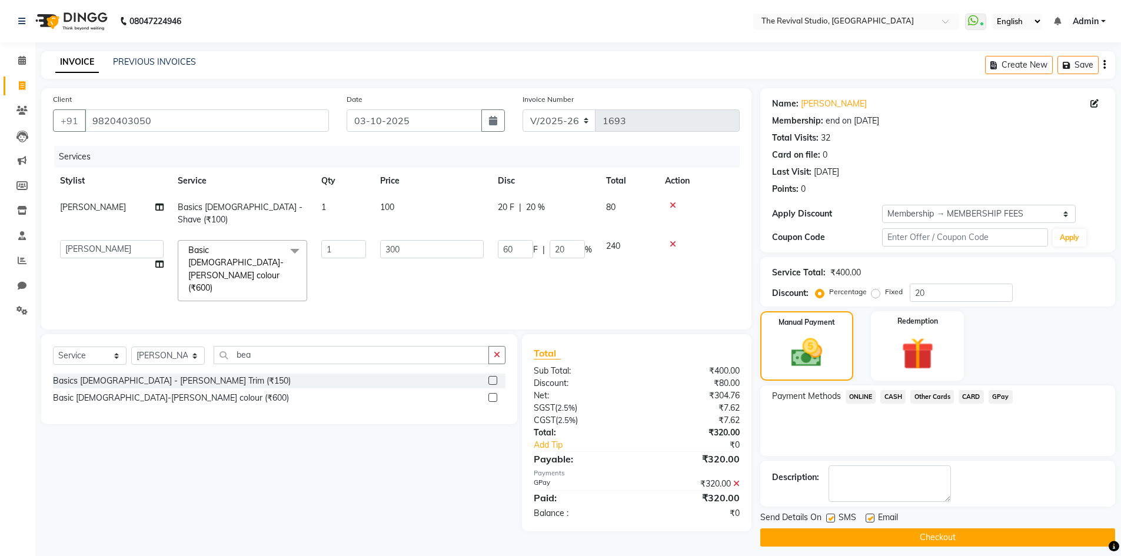
click at [932, 528] on button "Checkout" at bounding box center [937, 537] width 355 height 18
